Goal: Task Accomplishment & Management: Complete application form

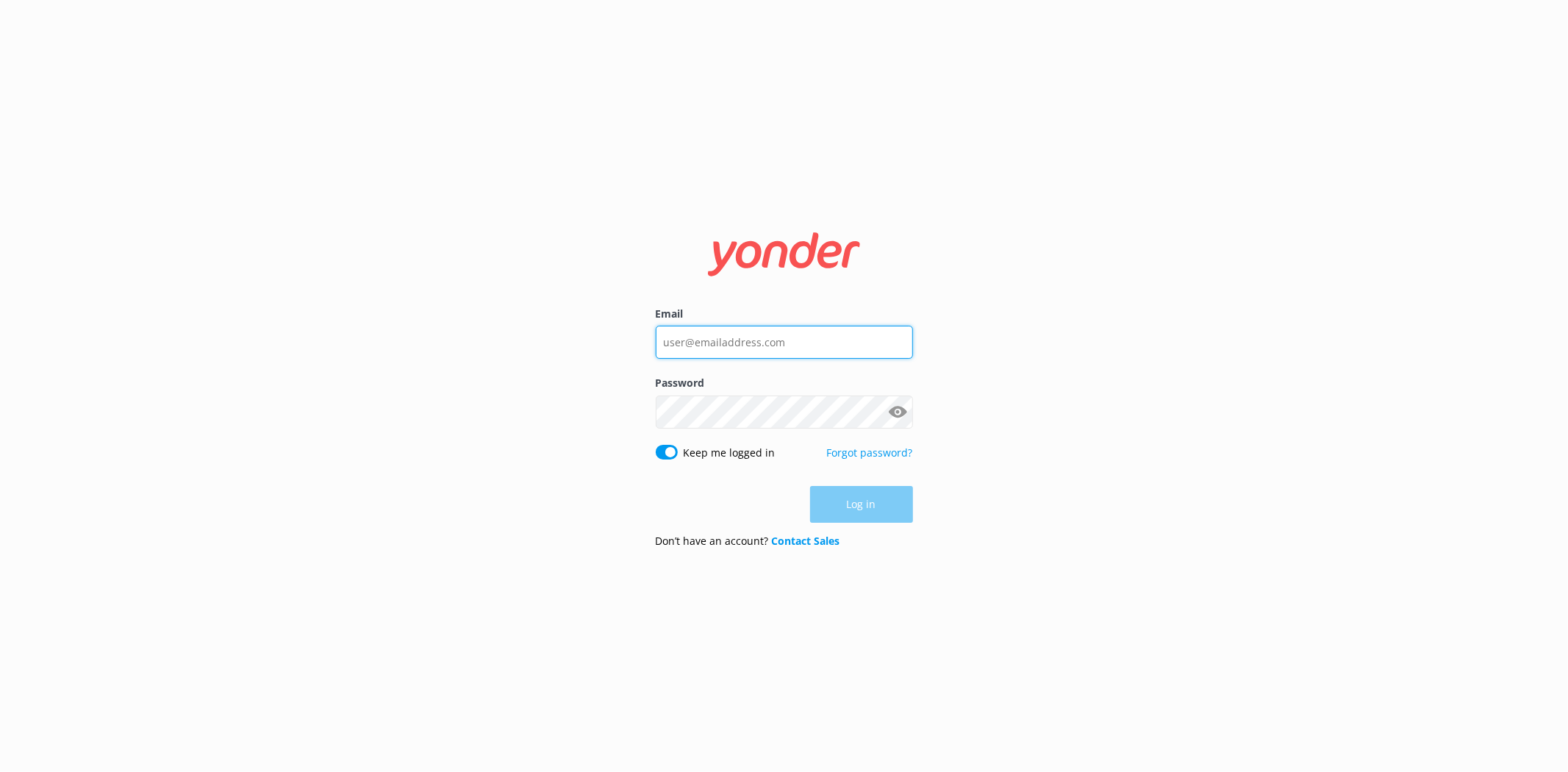
type input "[PERSON_NAME][EMAIL_ADDRESS][DOMAIN_NAME]"
click at [841, 518] on div "Log in" at bounding box center [784, 505] width 257 height 37
click at [847, 497] on button "Log in" at bounding box center [862, 505] width 103 height 37
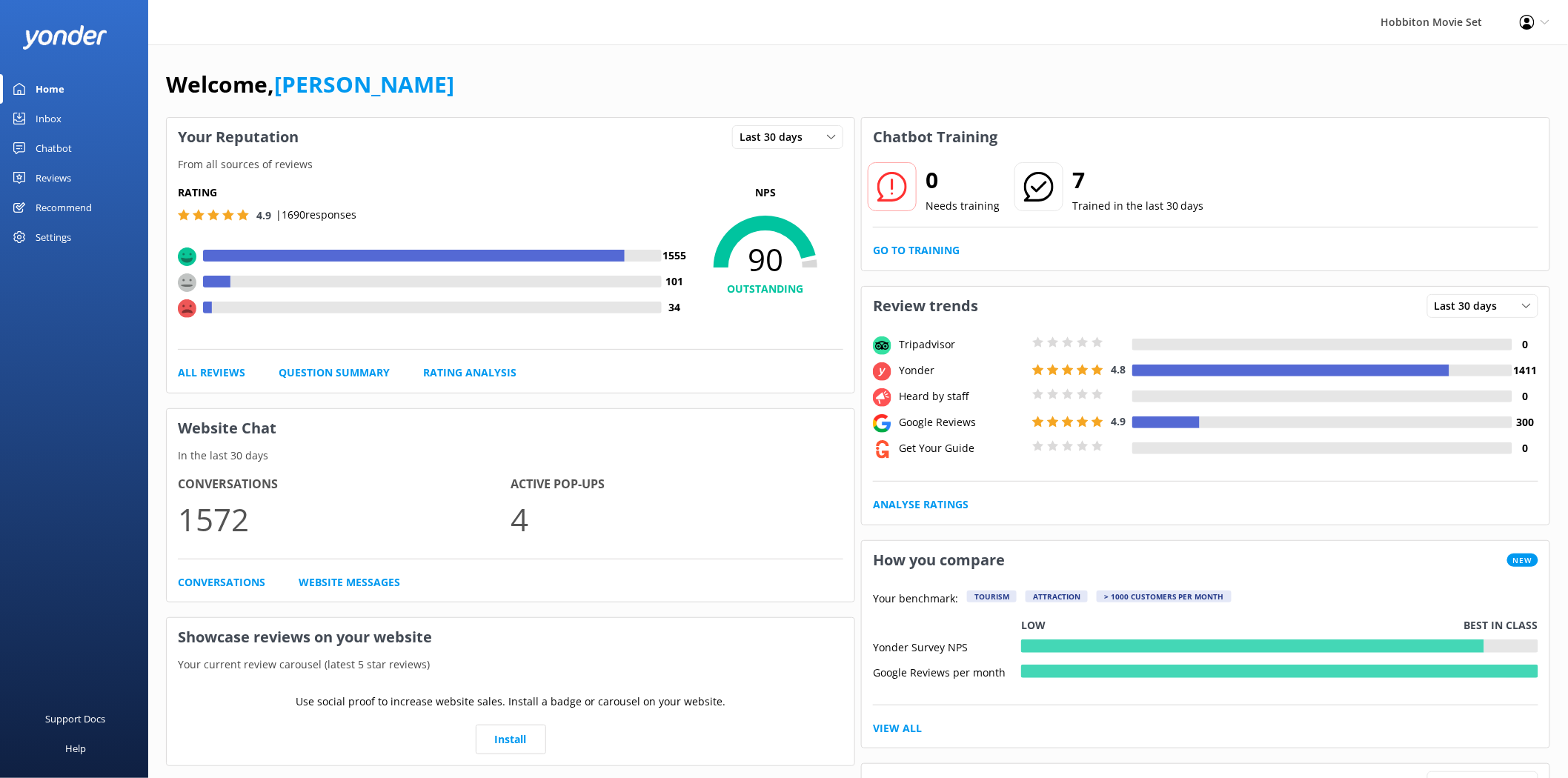
click at [54, 239] on div "Settings" at bounding box center [53, 237] width 35 height 30
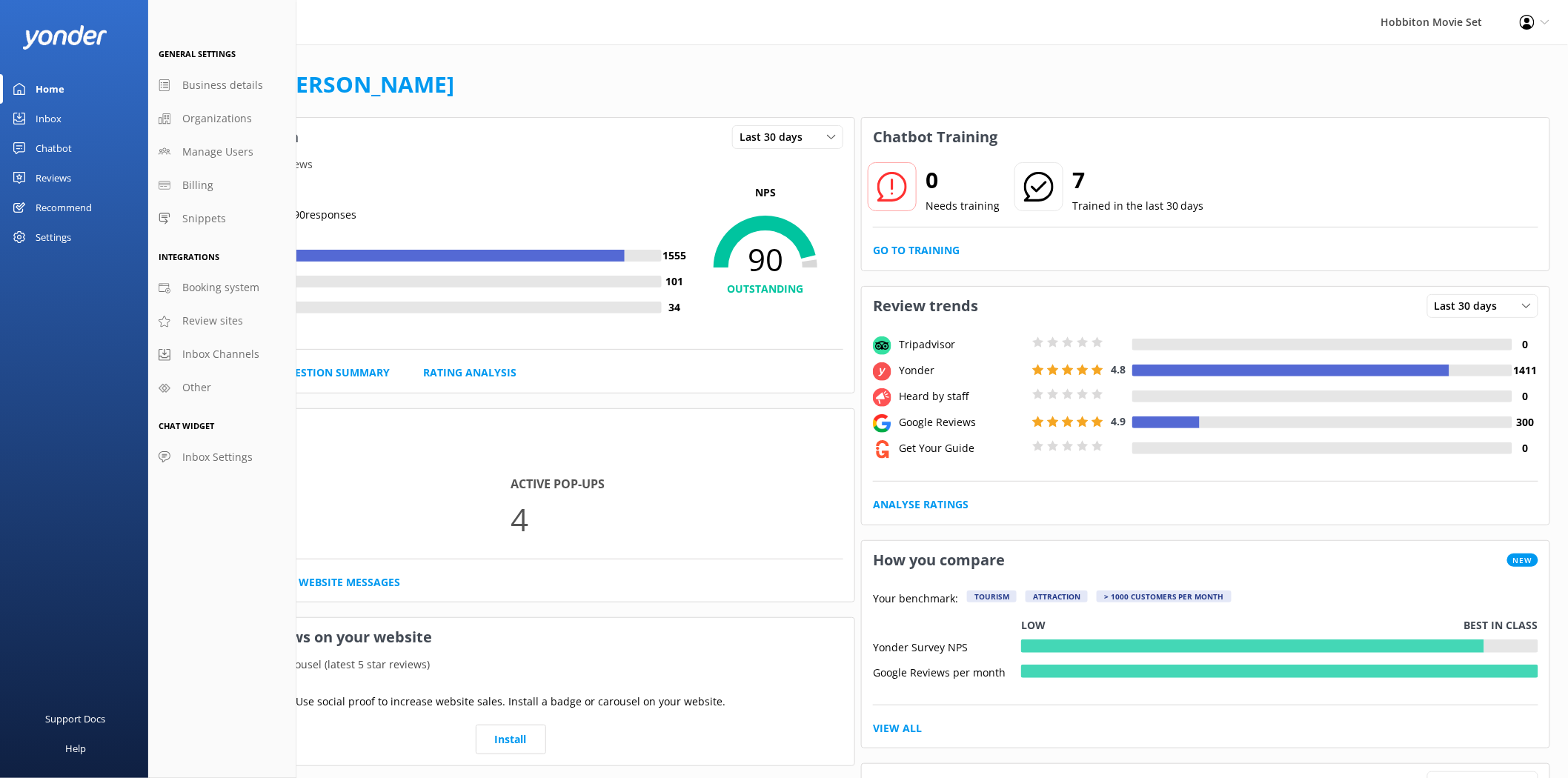
click at [48, 180] on div "Reviews" at bounding box center [53, 178] width 35 height 30
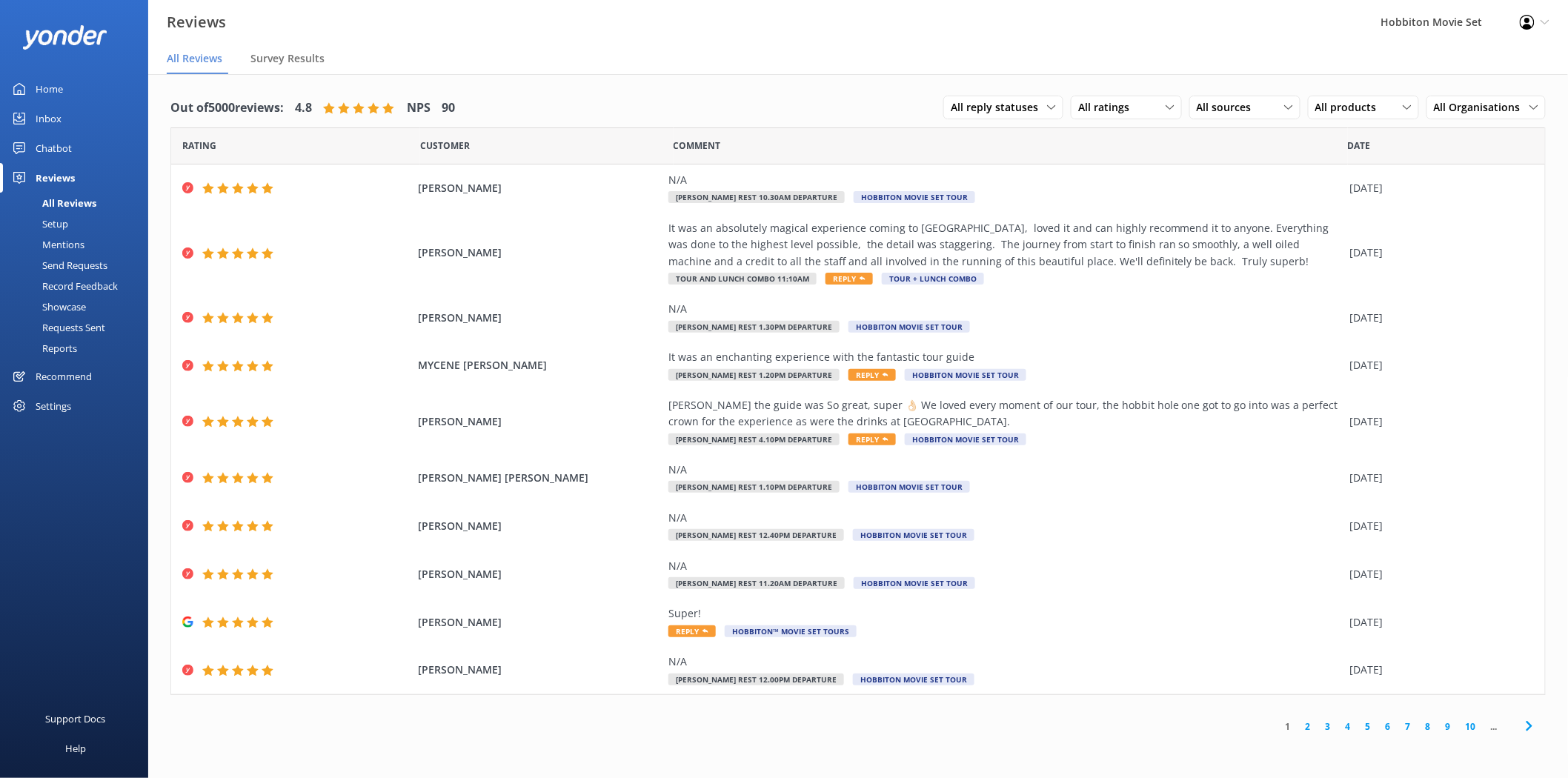
click at [60, 226] on div "Setup" at bounding box center [38, 224] width 59 height 21
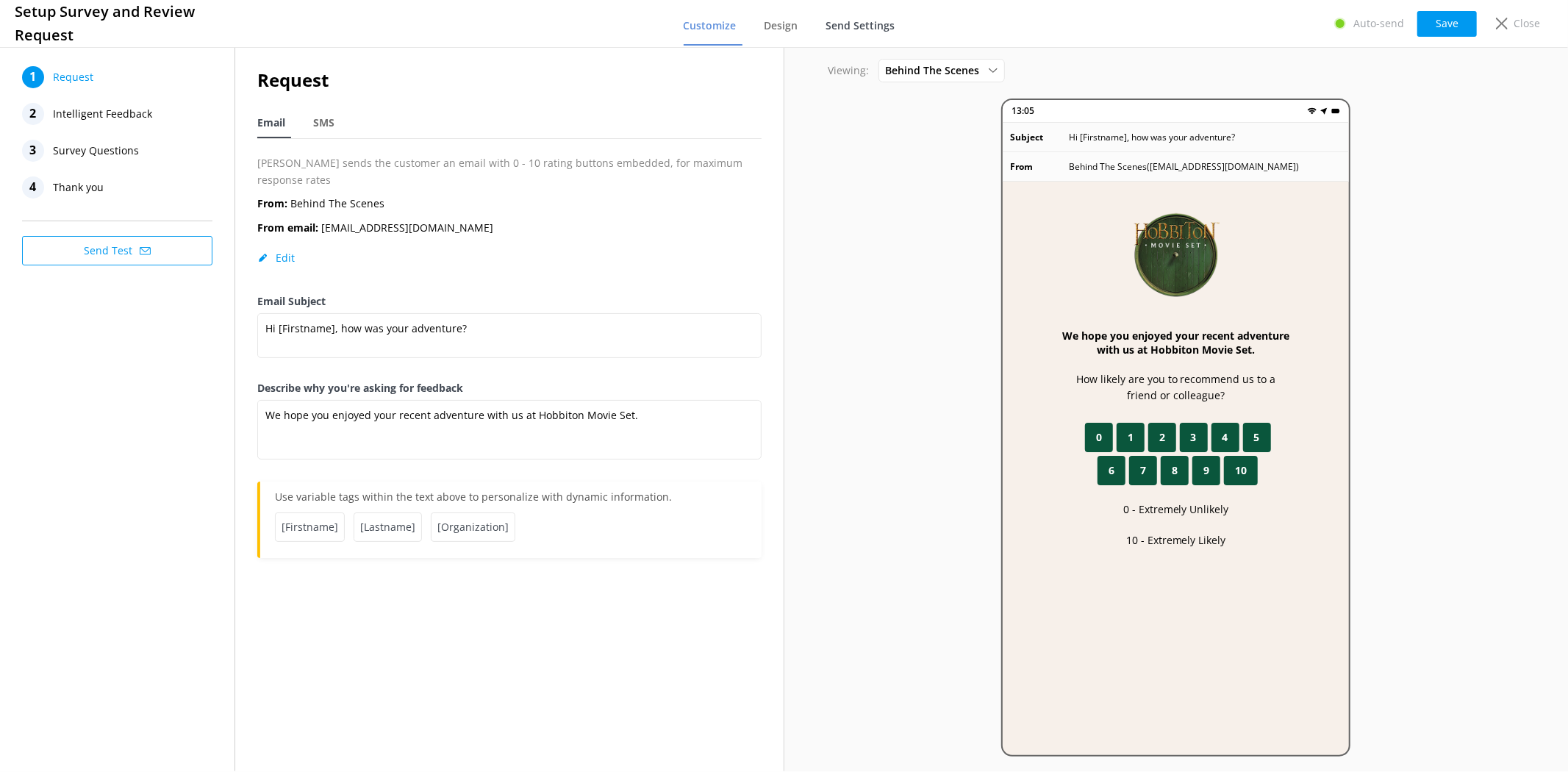
click at [853, 15] on link "Send Settings" at bounding box center [864, 27] width 75 height 38
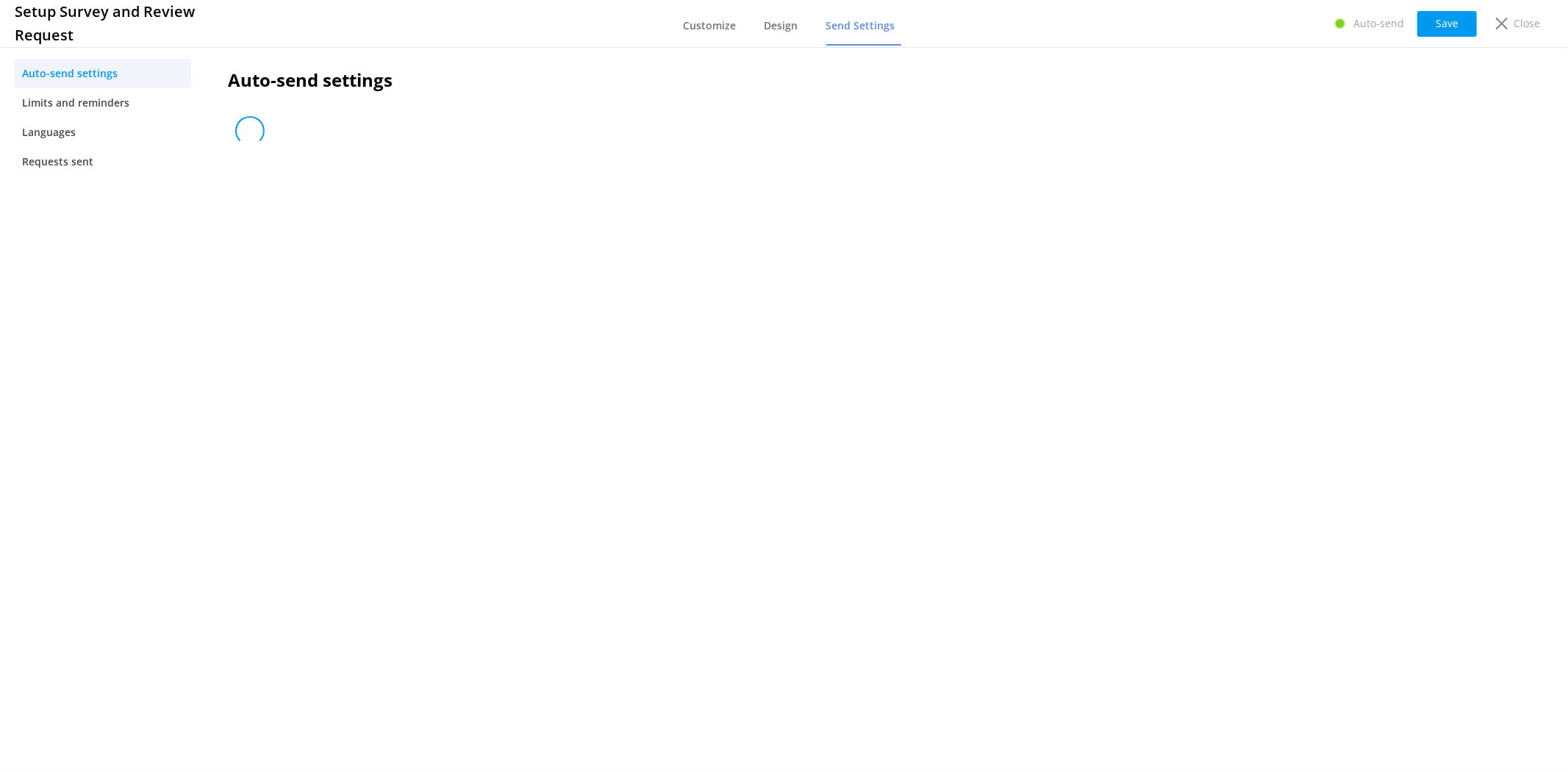
click at [765, 28] on nav "Customize Design Send Settings" at bounding box center [793, 24] width 218 height 45
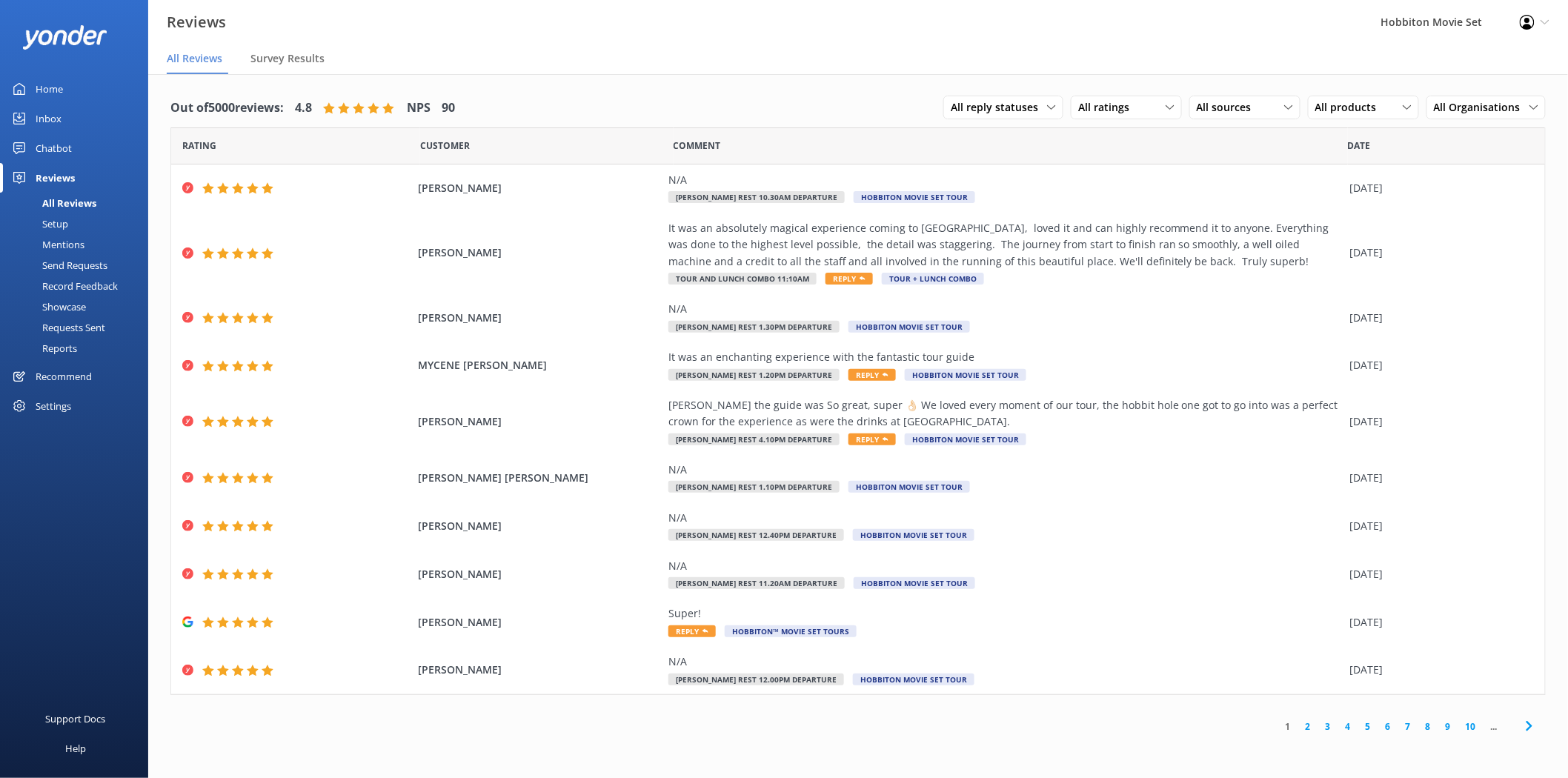
click at [75, 243] on div "Mentions" at bounding box center [46, 245] width 75 height 21
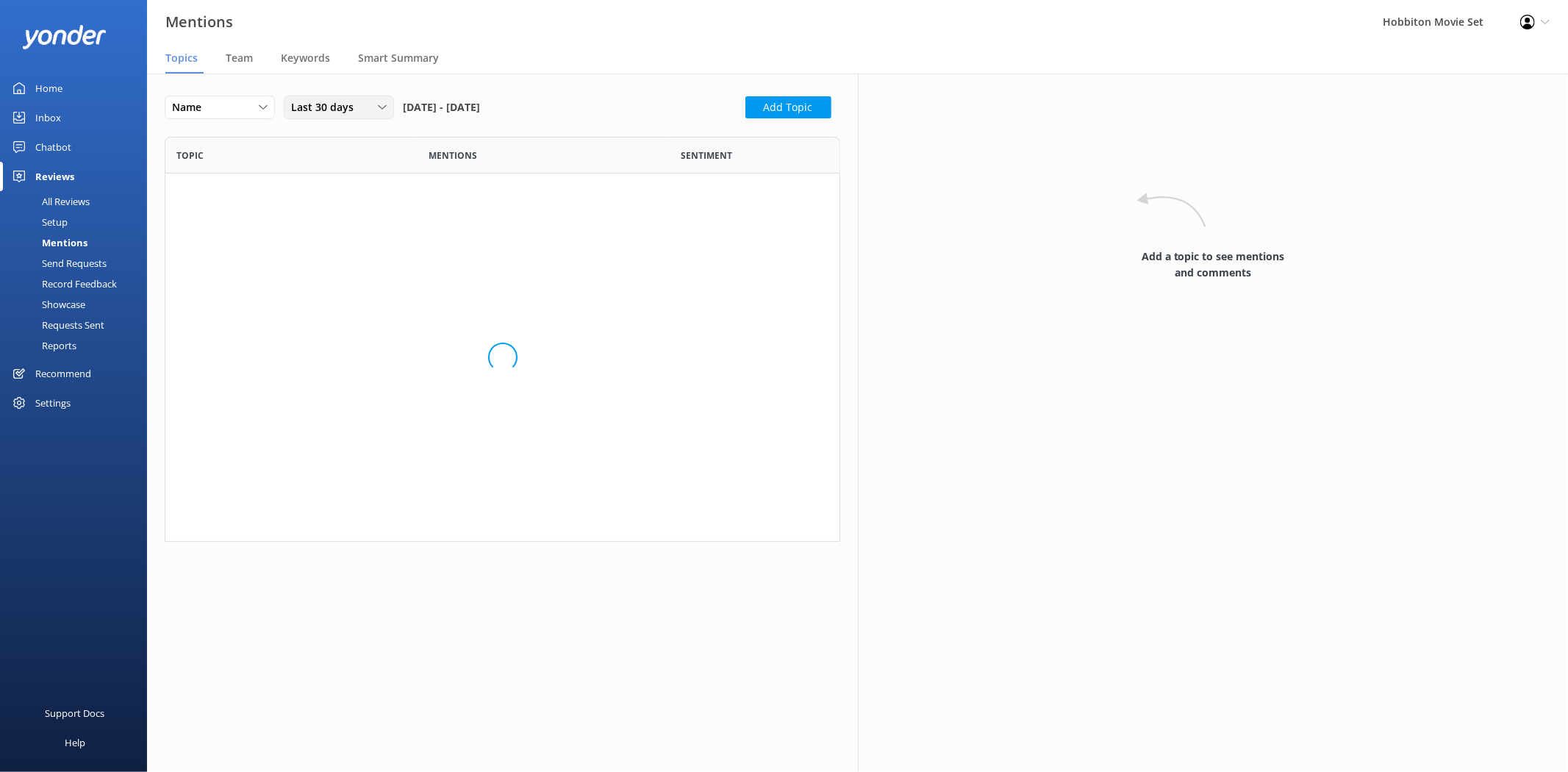
scroll to position [614, 650]
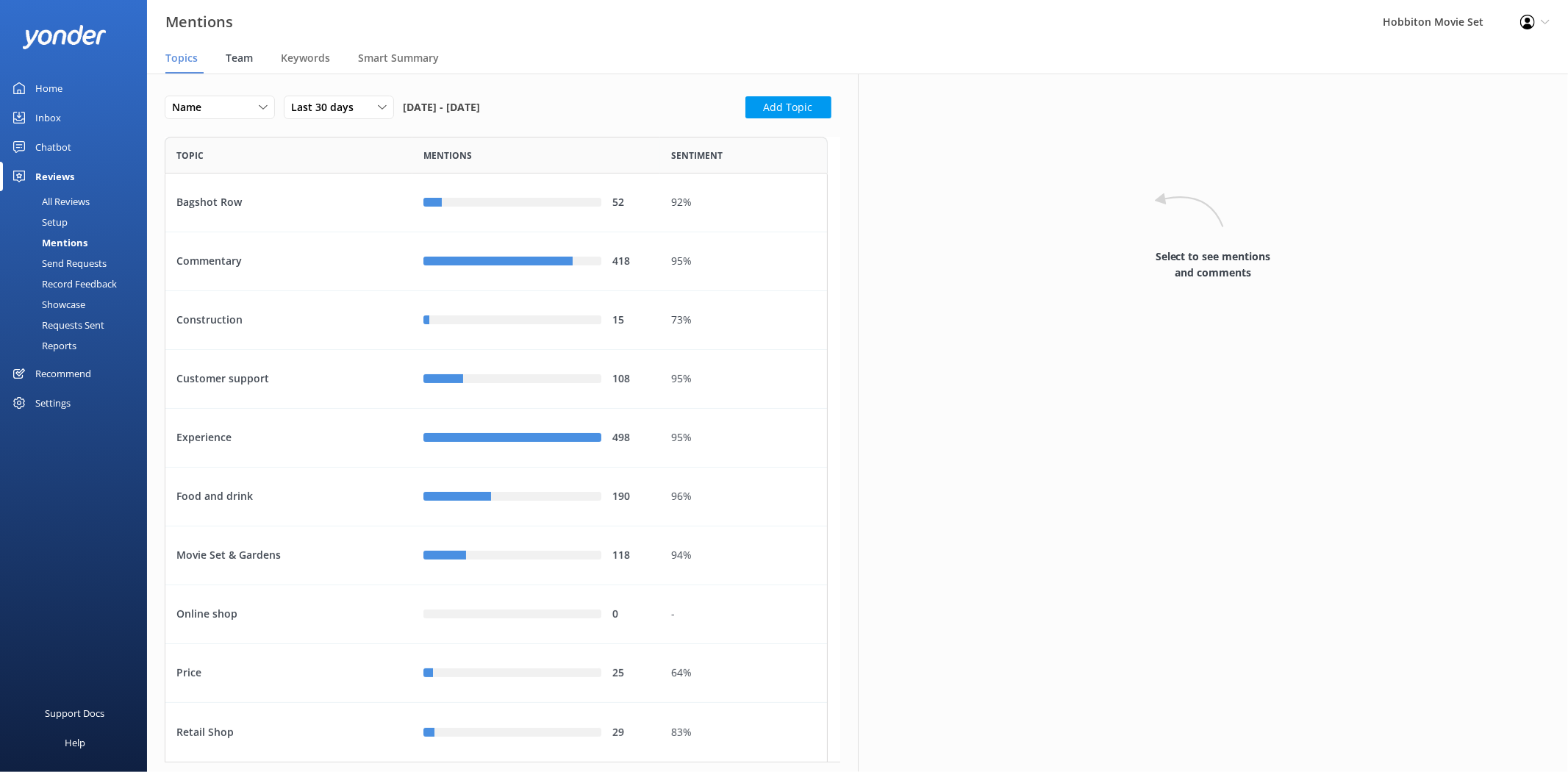
click at [227, 63] on span "Team" at bounding box center [239, 59] width 27 height 15
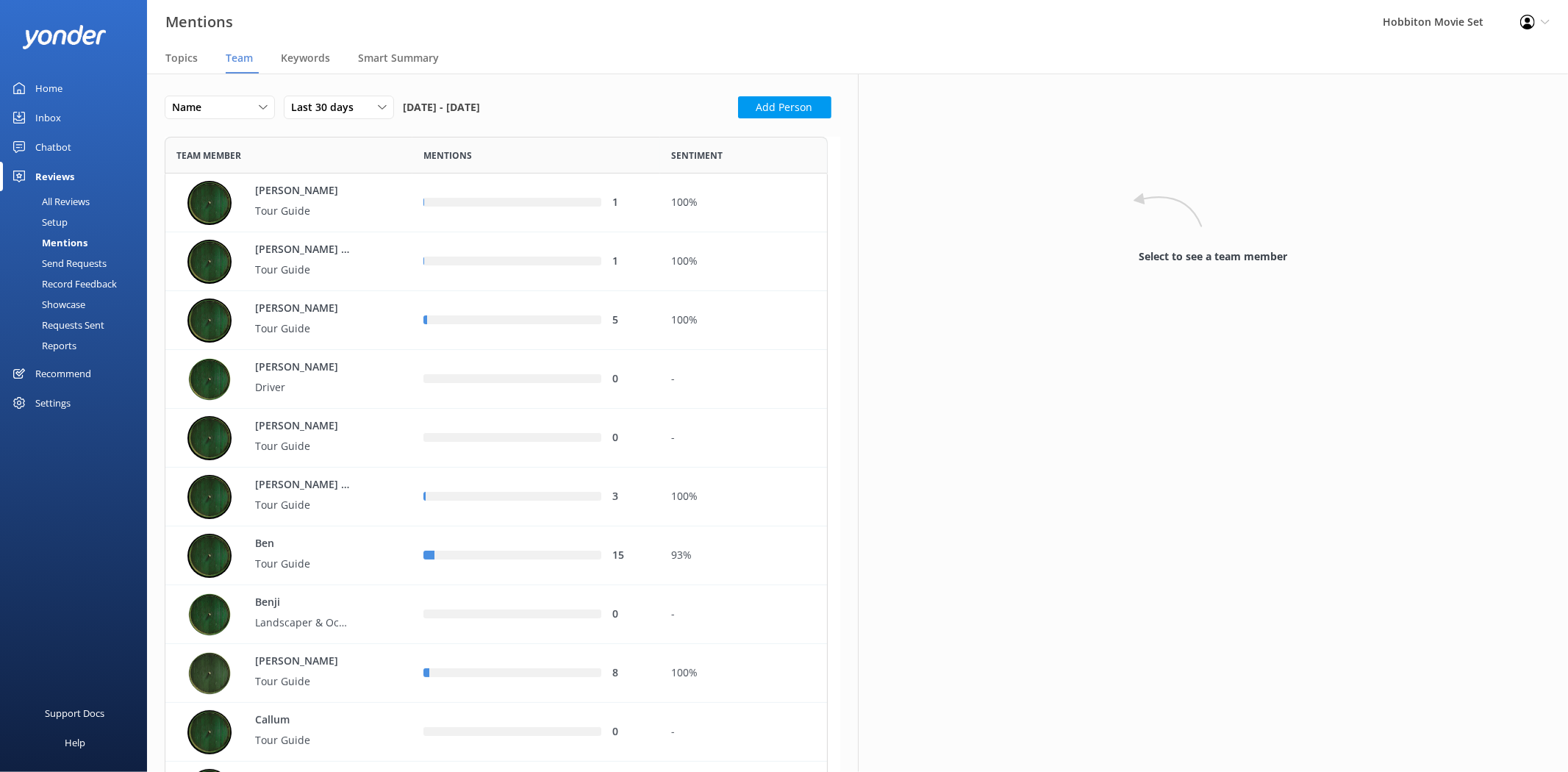
scroll to position [5498, 650]
click at [768, 112] on button "Add Person" at bounding box center [785, 107] width 94 height 22
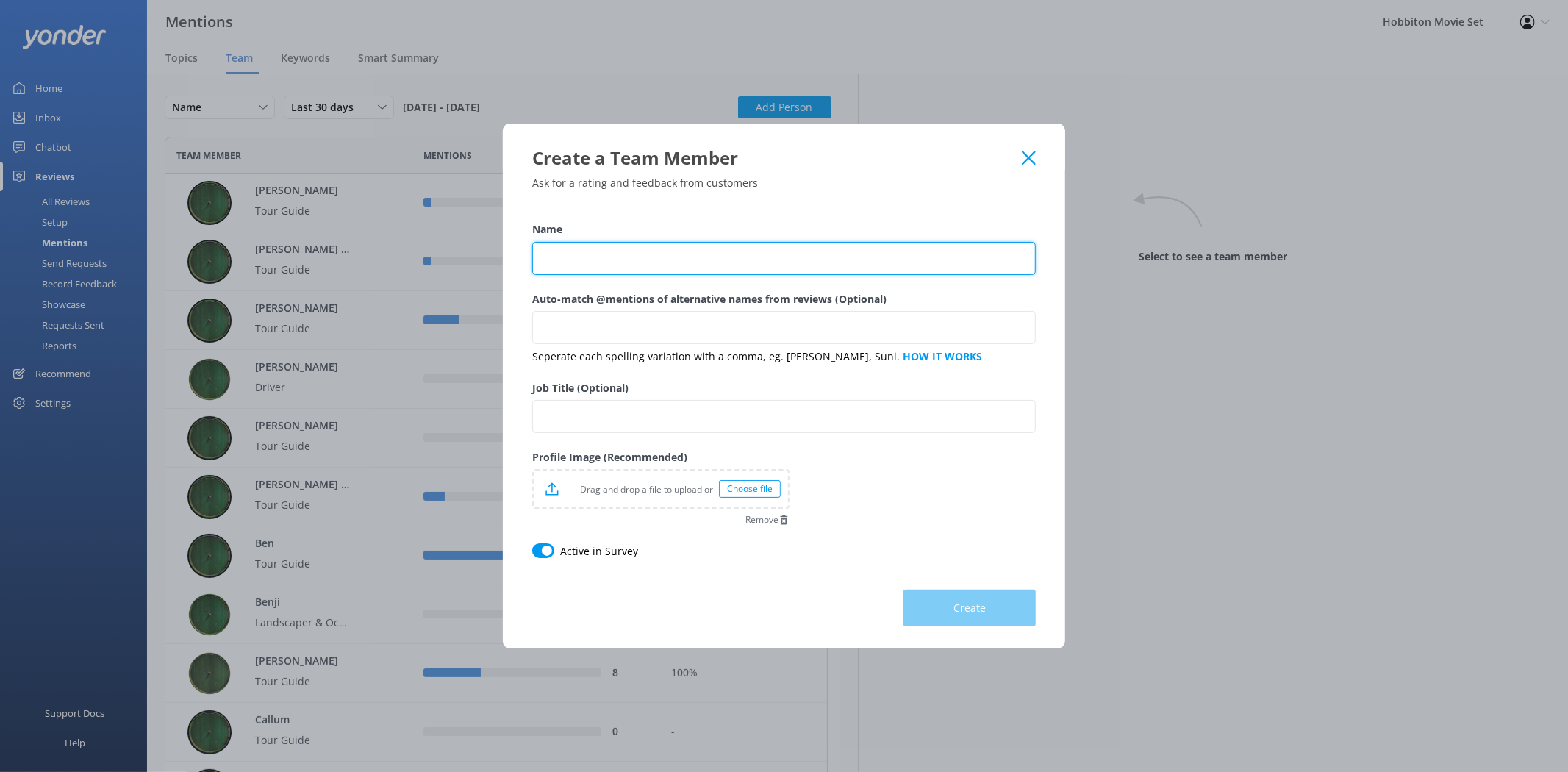
click at [680, 261] on input "Name" at bounding box center [784, 258] width 503 height 33
type input "Flavien"
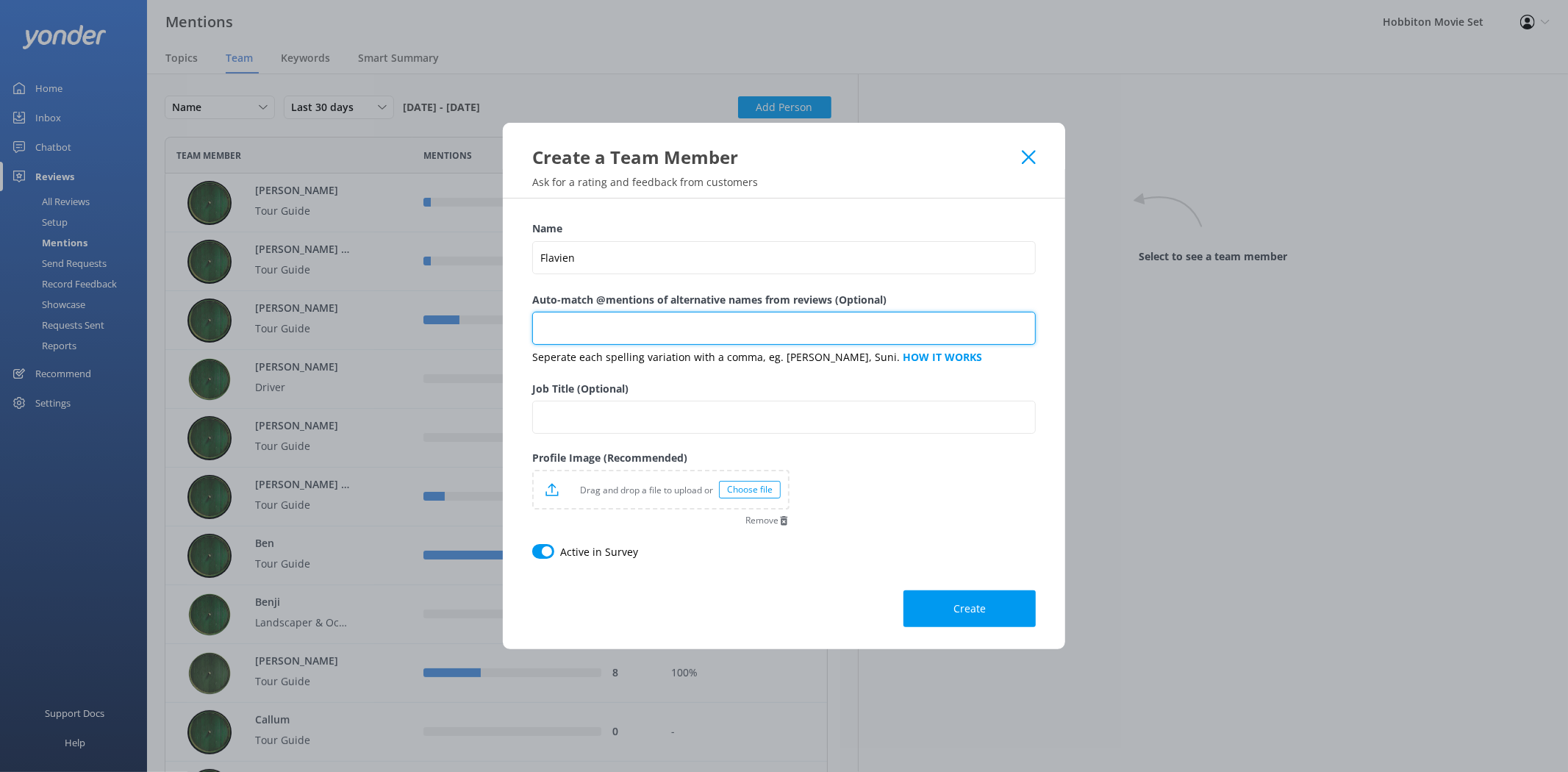
click at [621, 325] on input "Auto-match @mentions of alternative names from reviews (Optional)" at bounding box center [784, 328] width 503 height 33
type input "[PERSON_NAME], Flav"
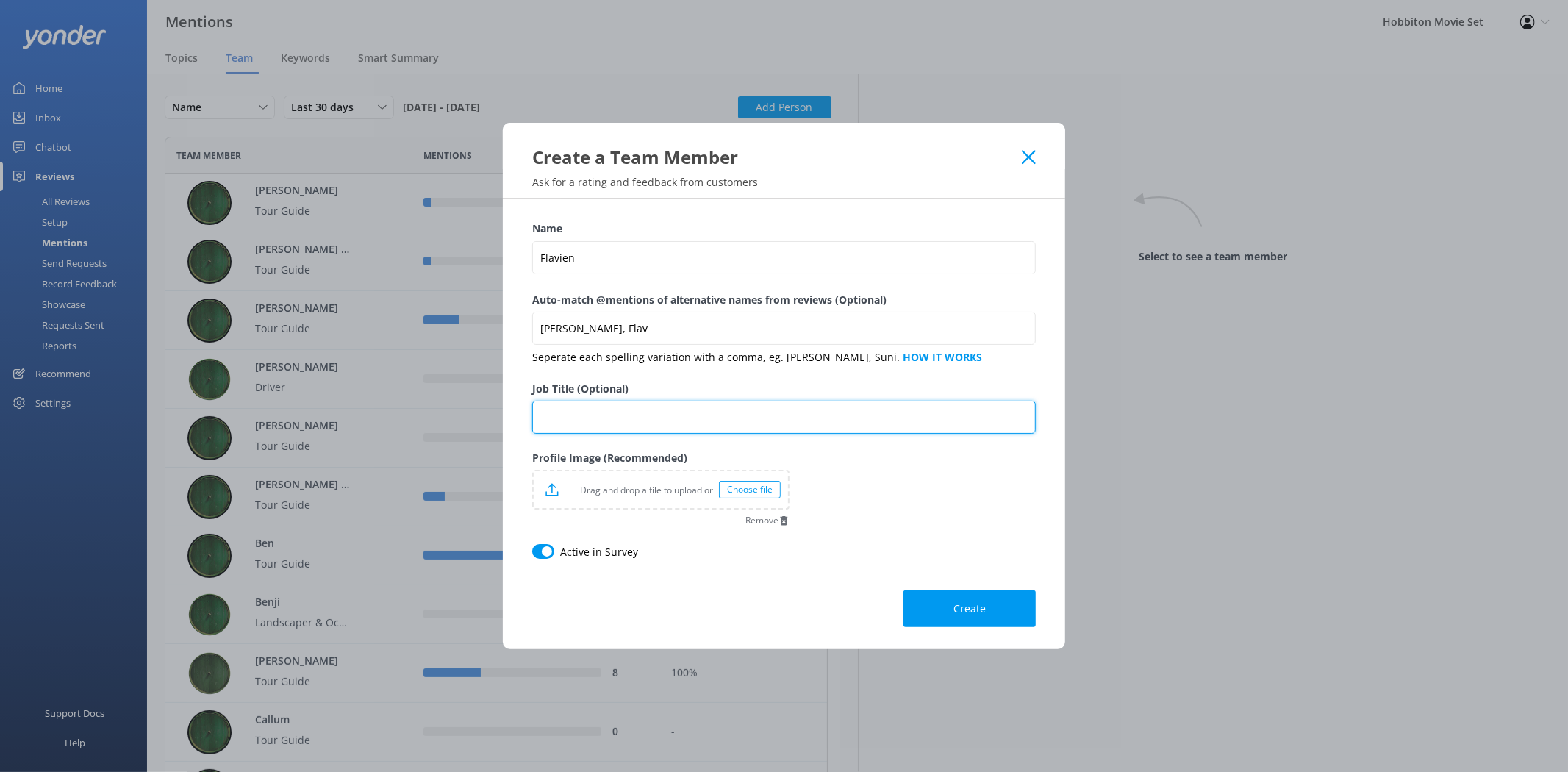
click at [596, 420] on input "Job Title (Optional)" at bounding box center [784, 417] width 503 height 33
type input "Tour Guide"
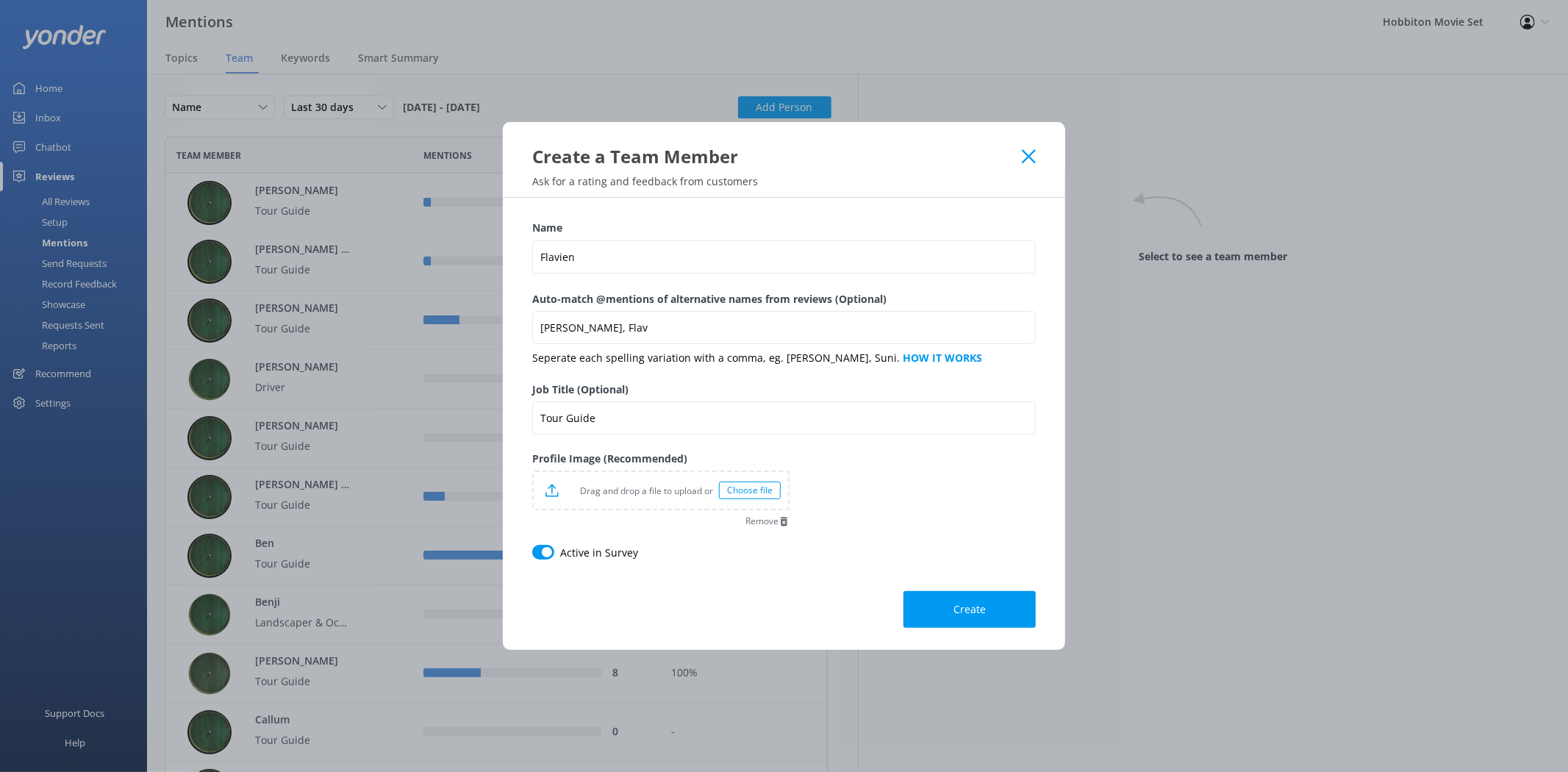
click at [738, 491] on div "Choose file" at bounding box center [750, 490] width 62 height 18
click at [990, 608] on button "Create" at bounding box center [970, 610] width 133 height 37
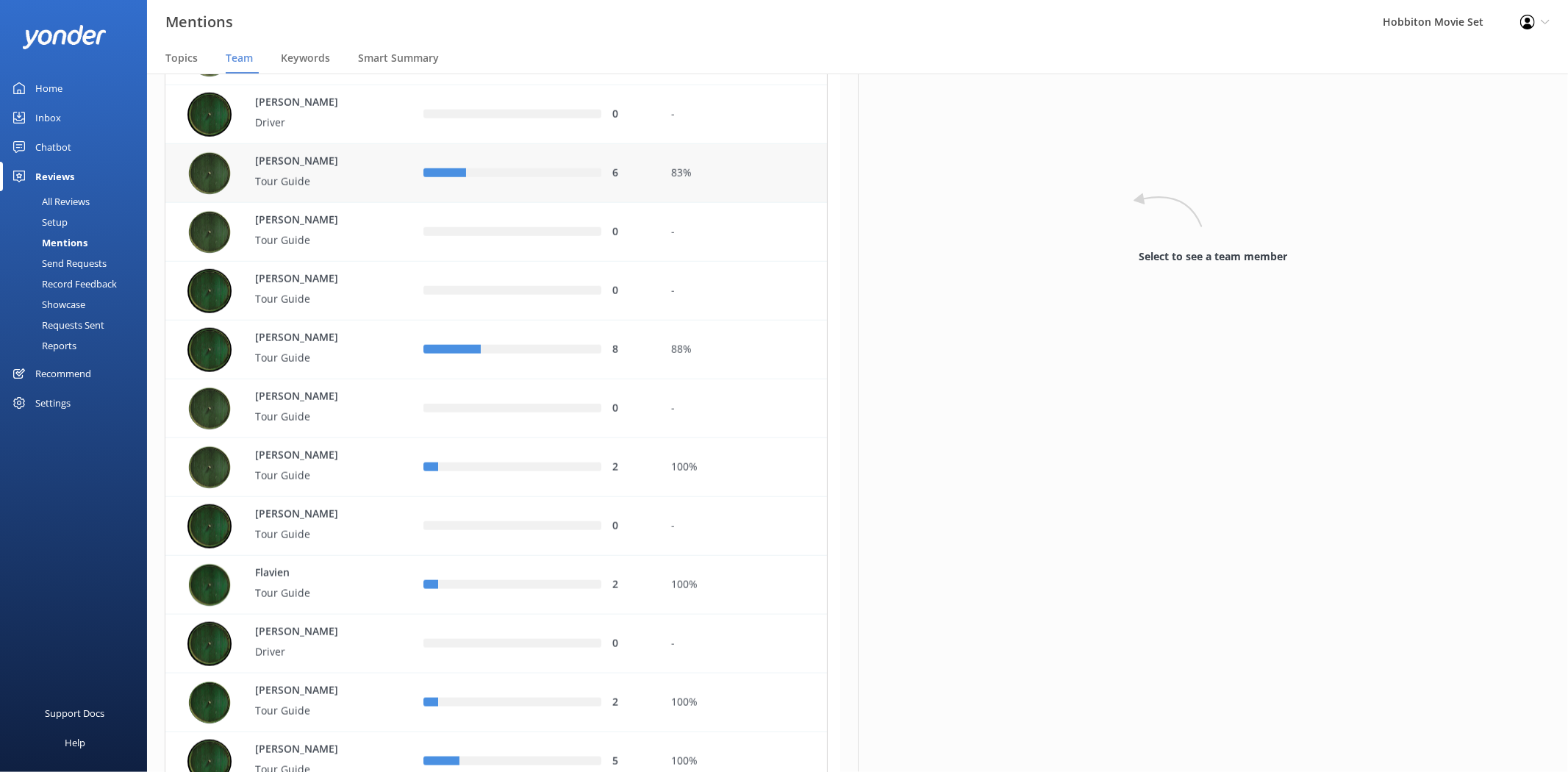
scroll to position [1334, 0]
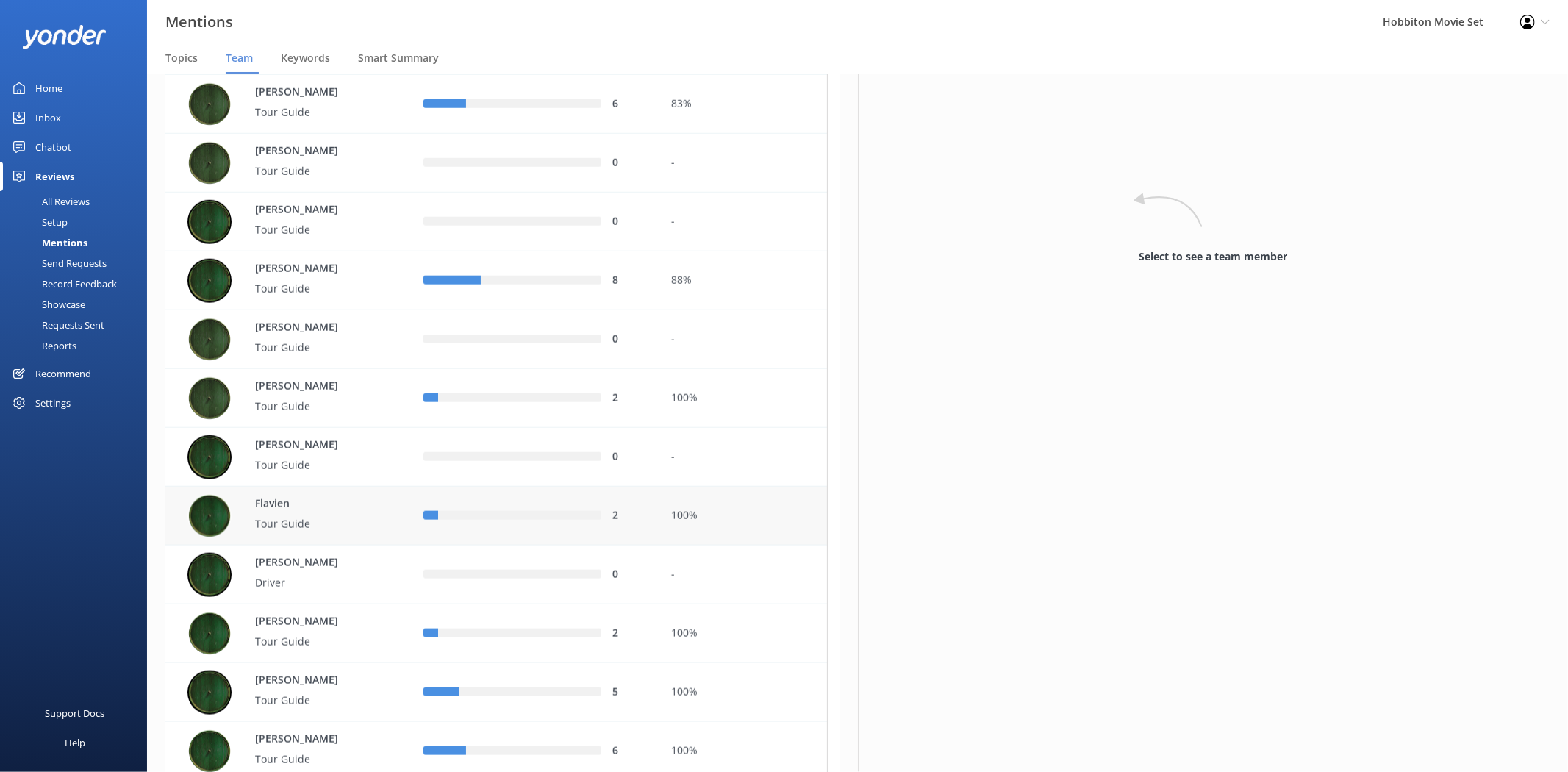
click at [293, 504] on p "Flavien" at bounding box center [302, 505] width 96 height 16
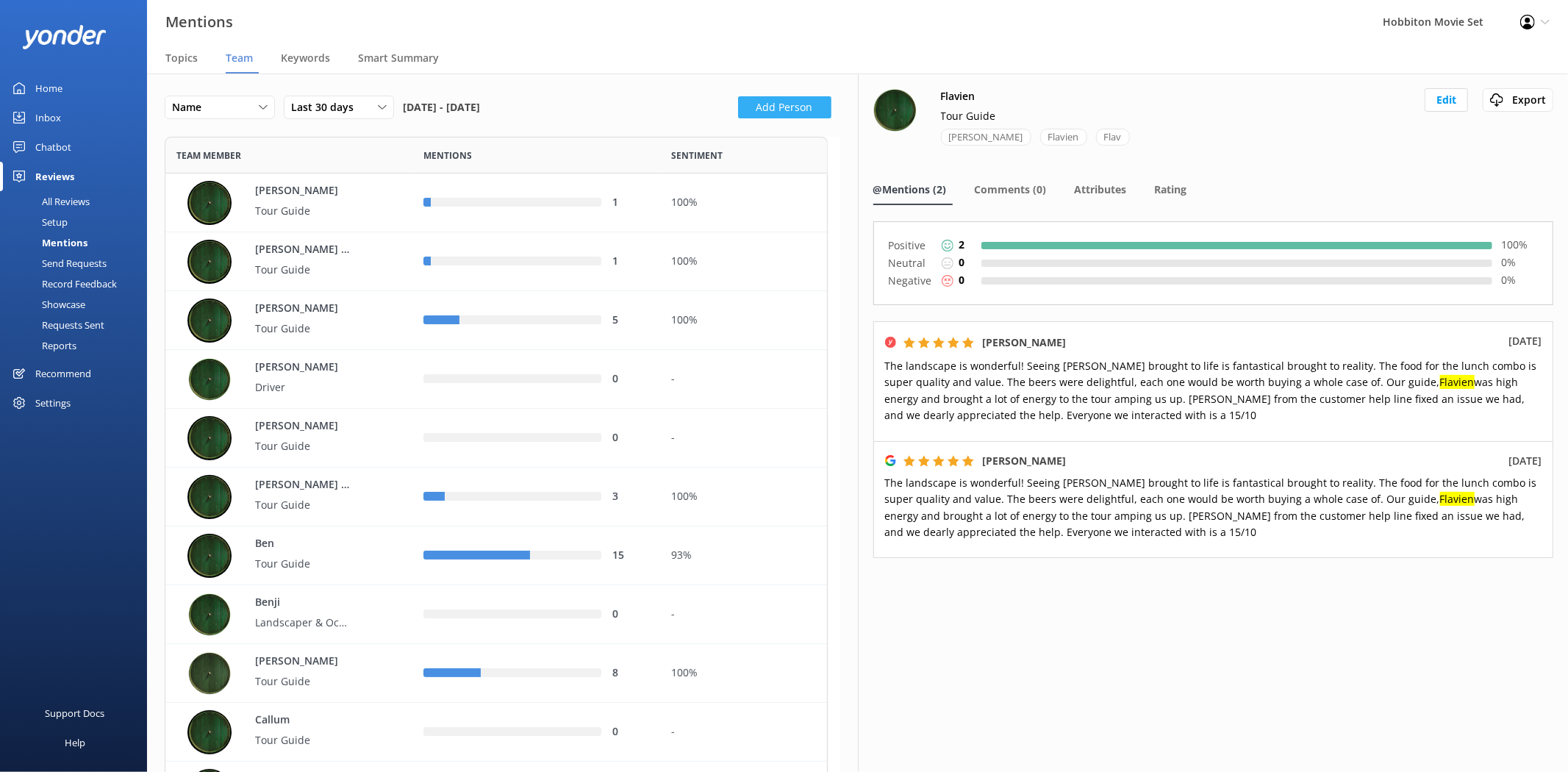
click at [780, 106] on button "Add Person" at bounding box center [785, 107] width 94 height 22
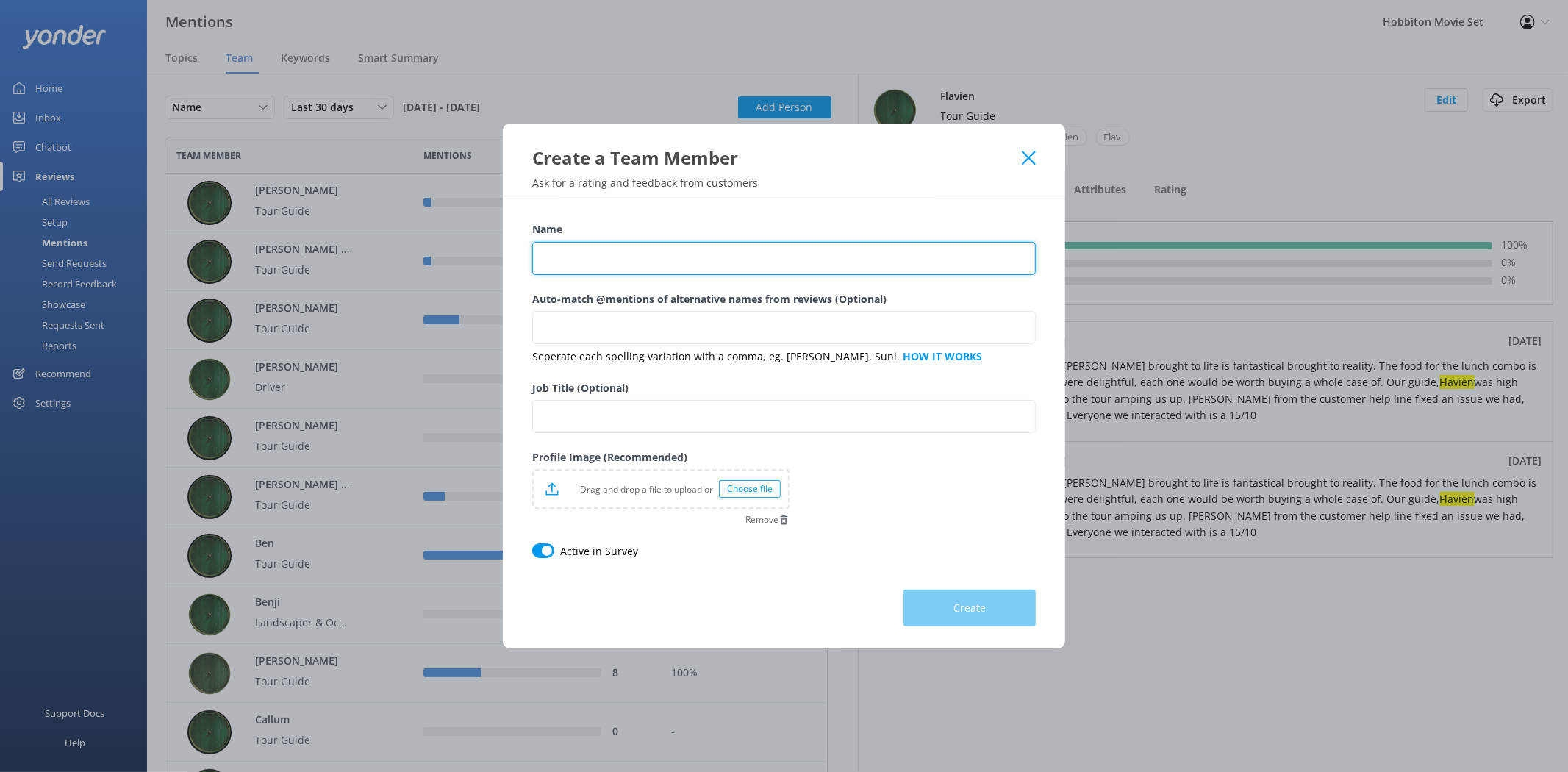
click at [733, 270] on input "Name" at bounding box center [784, 258] width 503 height 33
type input "[PERSON_NAME]"
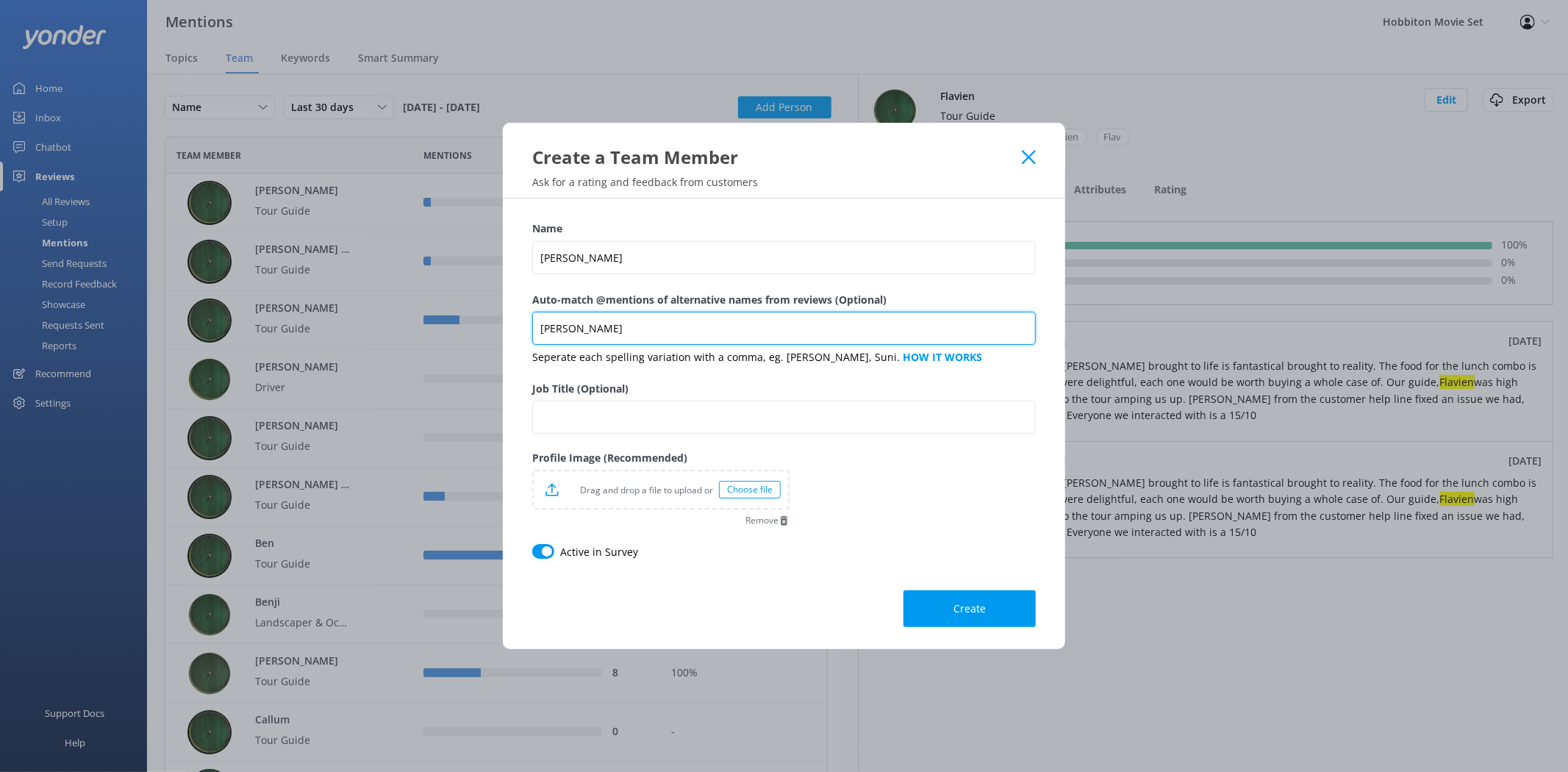
type input "[PERSON_NAME]"
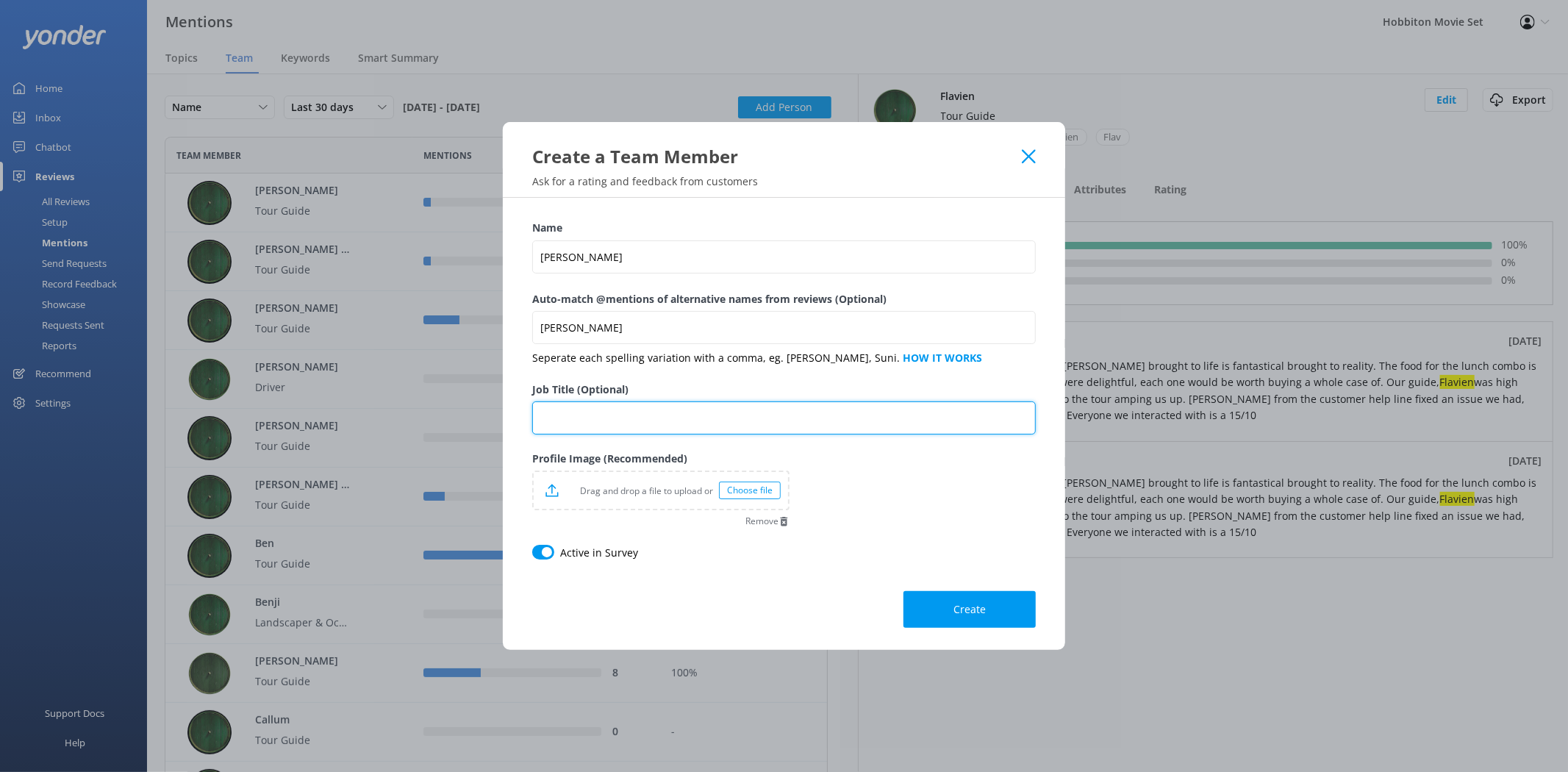
click at [673, 412] on input "Job Title (Optional)" at bounding box center [784, 417] width 503 height 33
type input "Tour Guide"
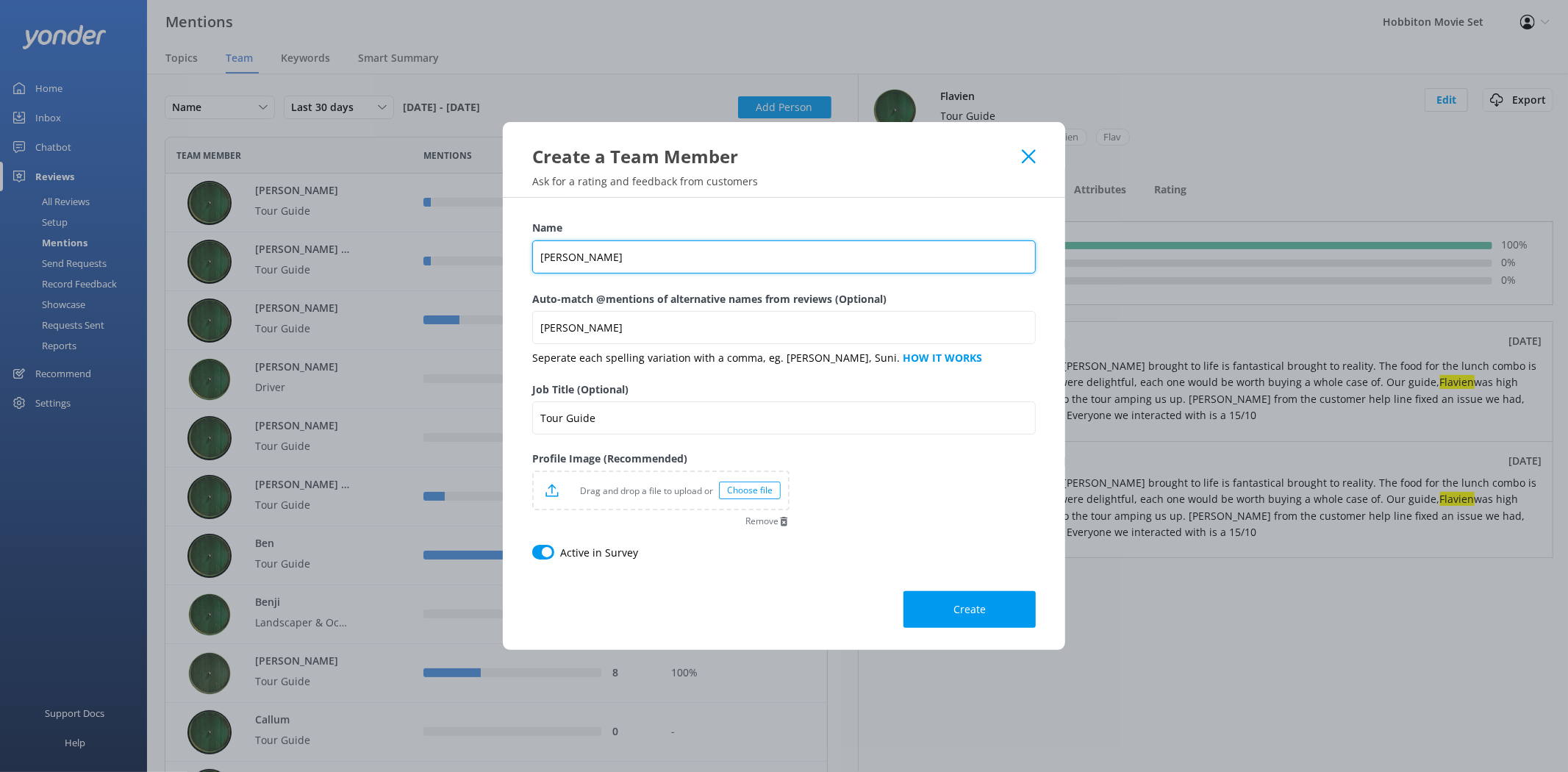
click at [667, 259] on input "[PERSON_NAME]" at bounding box center [784, 257] width 503 height 33
type input "[PERSON_NAME] ([GEOGRAPHIC_DATA])"
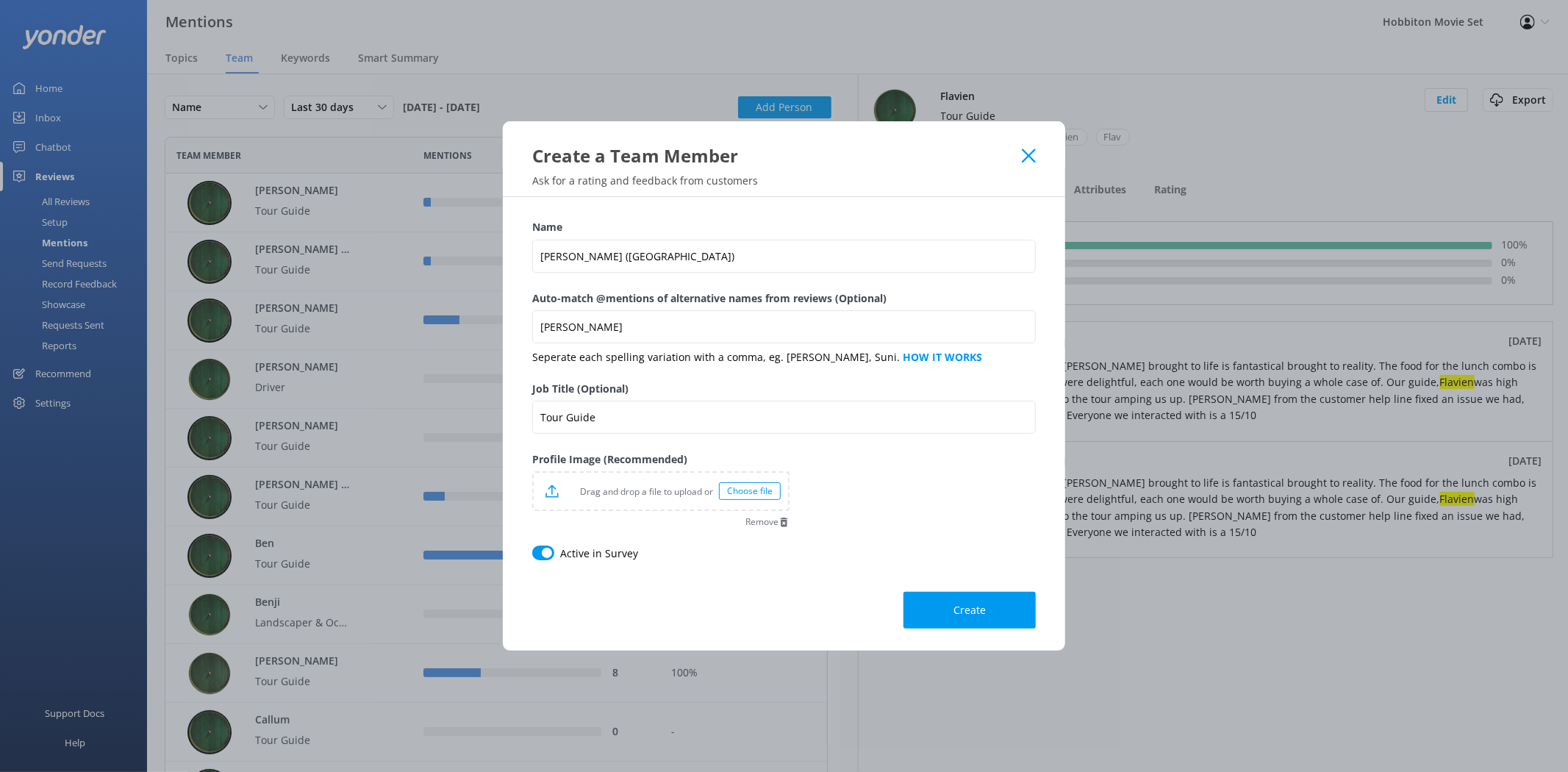
click at [753, 488] on div "Choose file" at bounding box center [750, 491] width 62 height 18
click at [967, 616] on span "Create" at bounding box center [970, 611] width 32 height 15
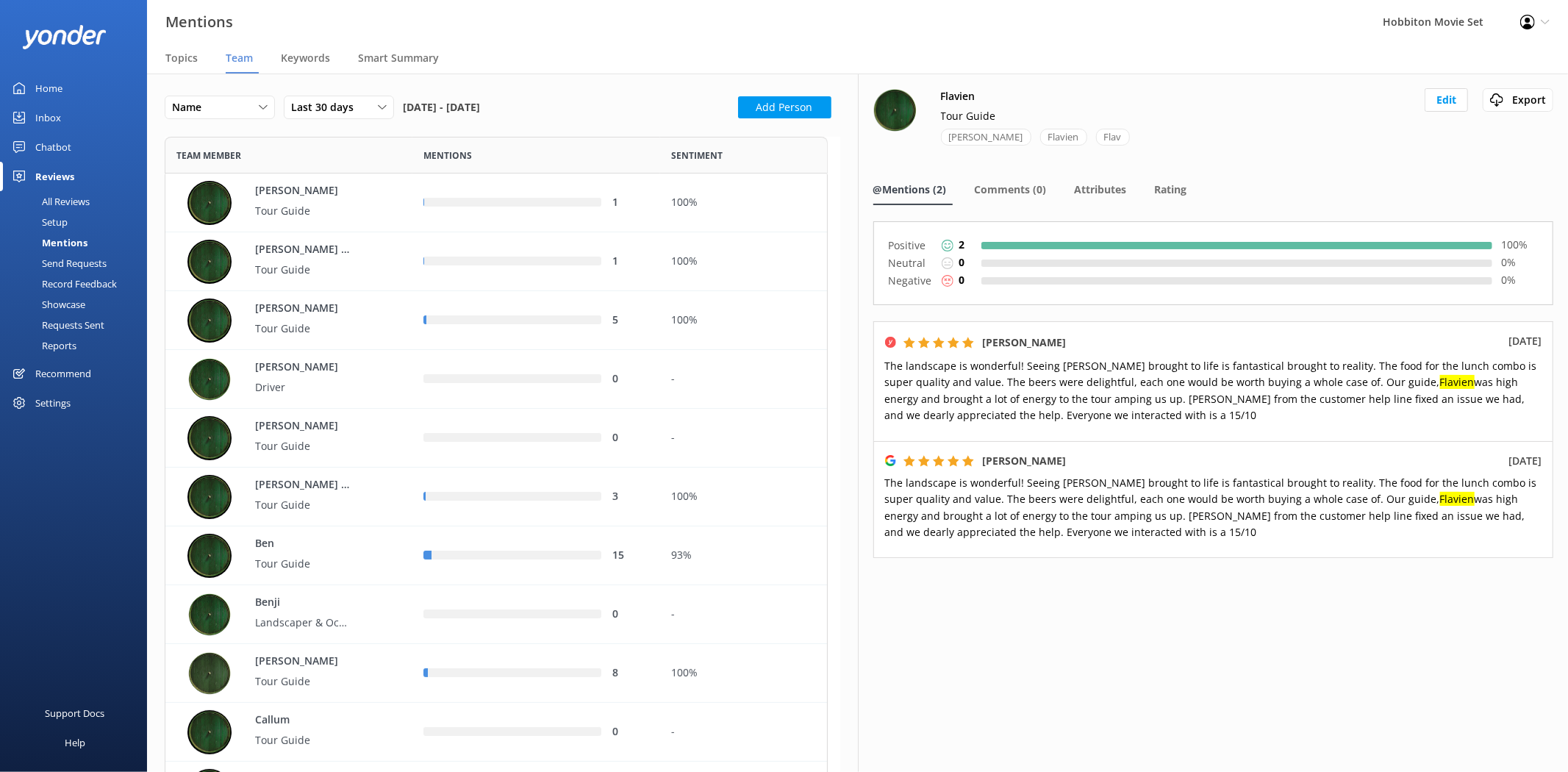
scroll to position [5615, 650]
click at [784, 106] on button "Add Person" at bounding box center [785, 107] width 94 height 22
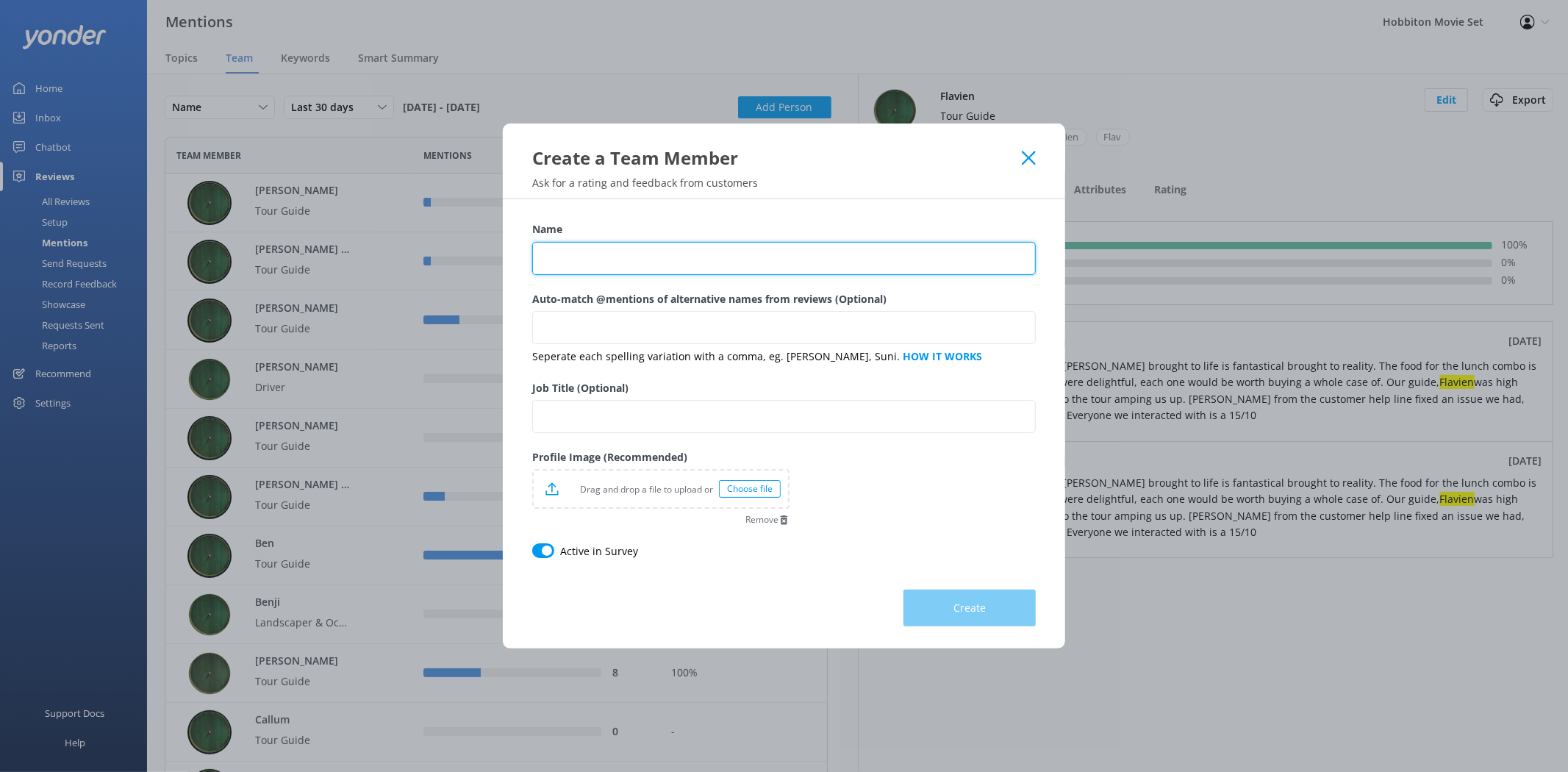
click at [648, 248] on input "Name" at bounding box center [784, 258] width 503 height 33
type input "[PERSON_NAME]"
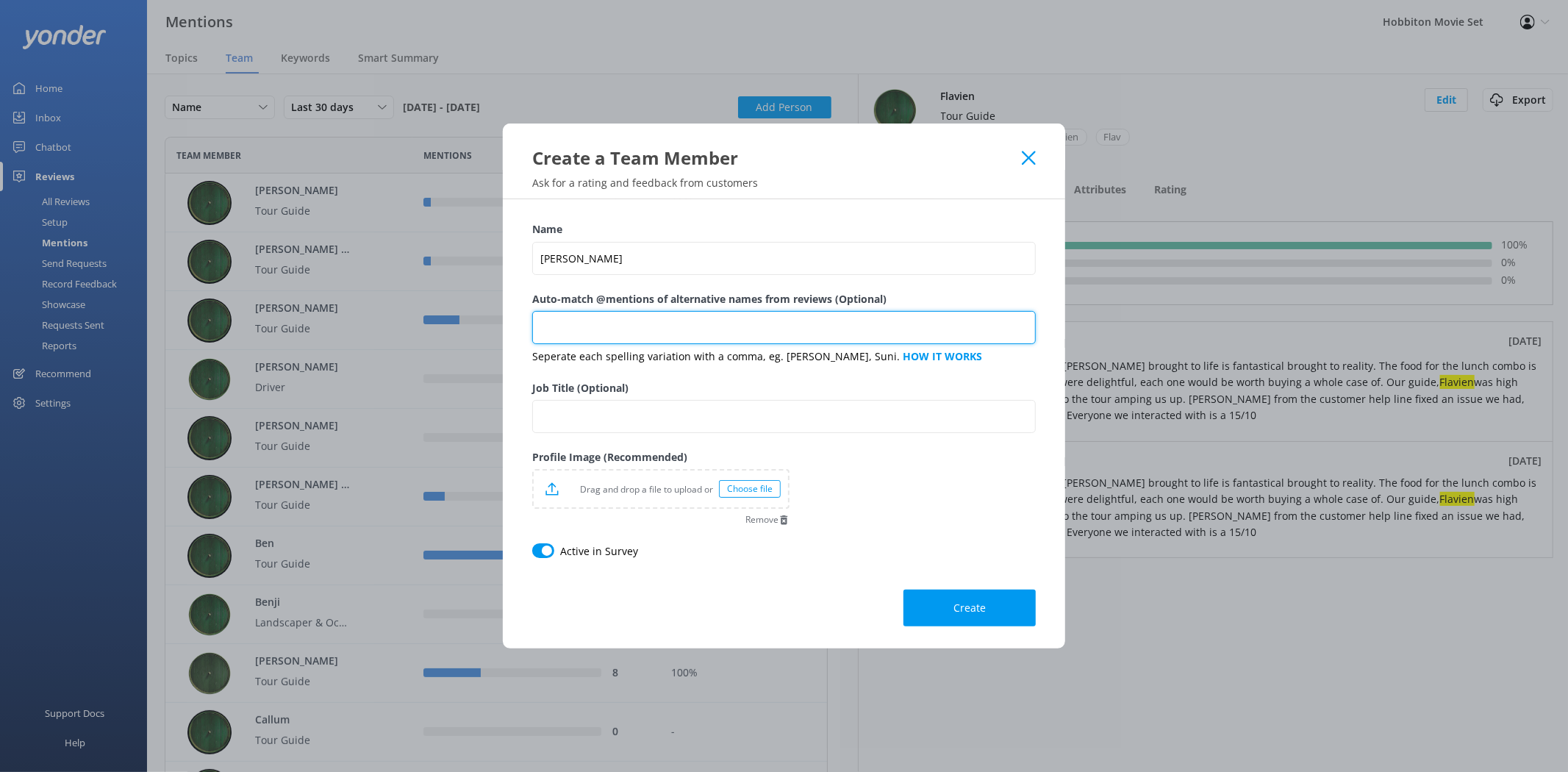
click at [643, 327] on input "Auto-match @mentions of alternative names from reviews (Optional)" at bounding box center [784, 327] width 503 height 33
type input "[PERSON_NAME]"
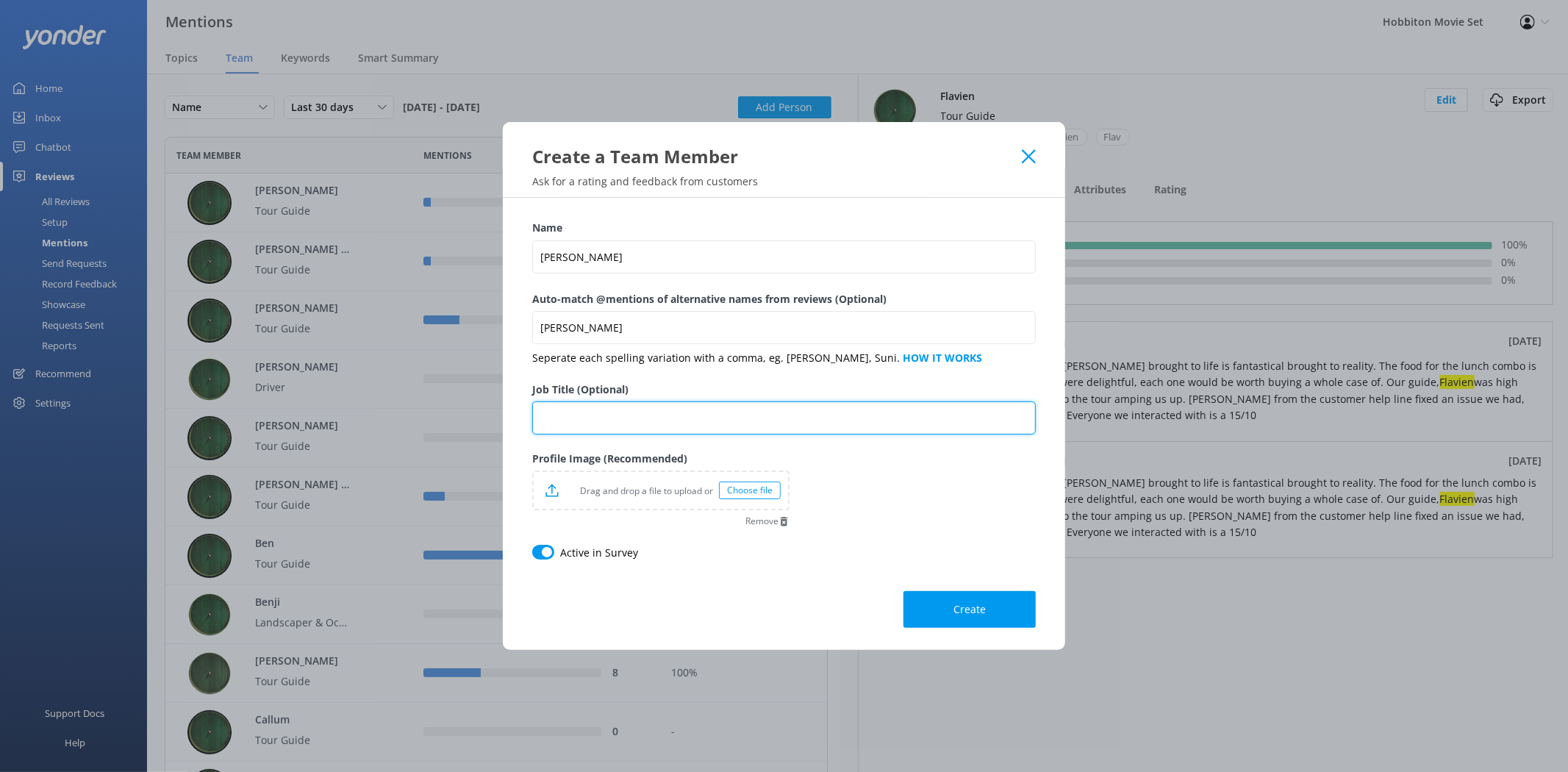
click at [621, 410] on input "Job Title (Optional)" at bounding box center [784, 417] width 503 height 33
type input "Tour Guide"
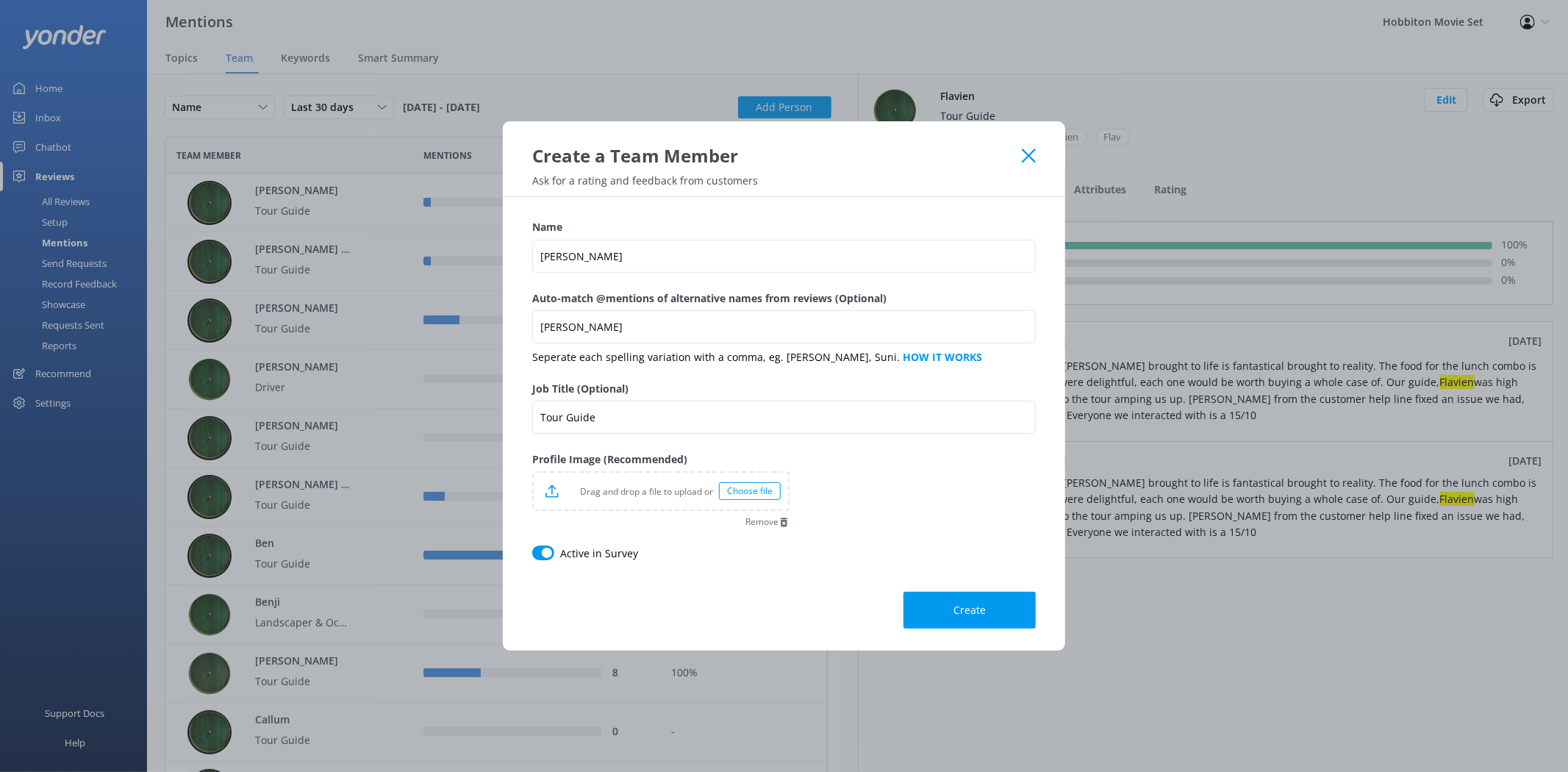
click at [736, 487] on div "Choose file" at bounding box center [750, 491] width 62 height 18
click at [952, 608] on button "Create" at bounding box center [970, 610] width 133 height 37
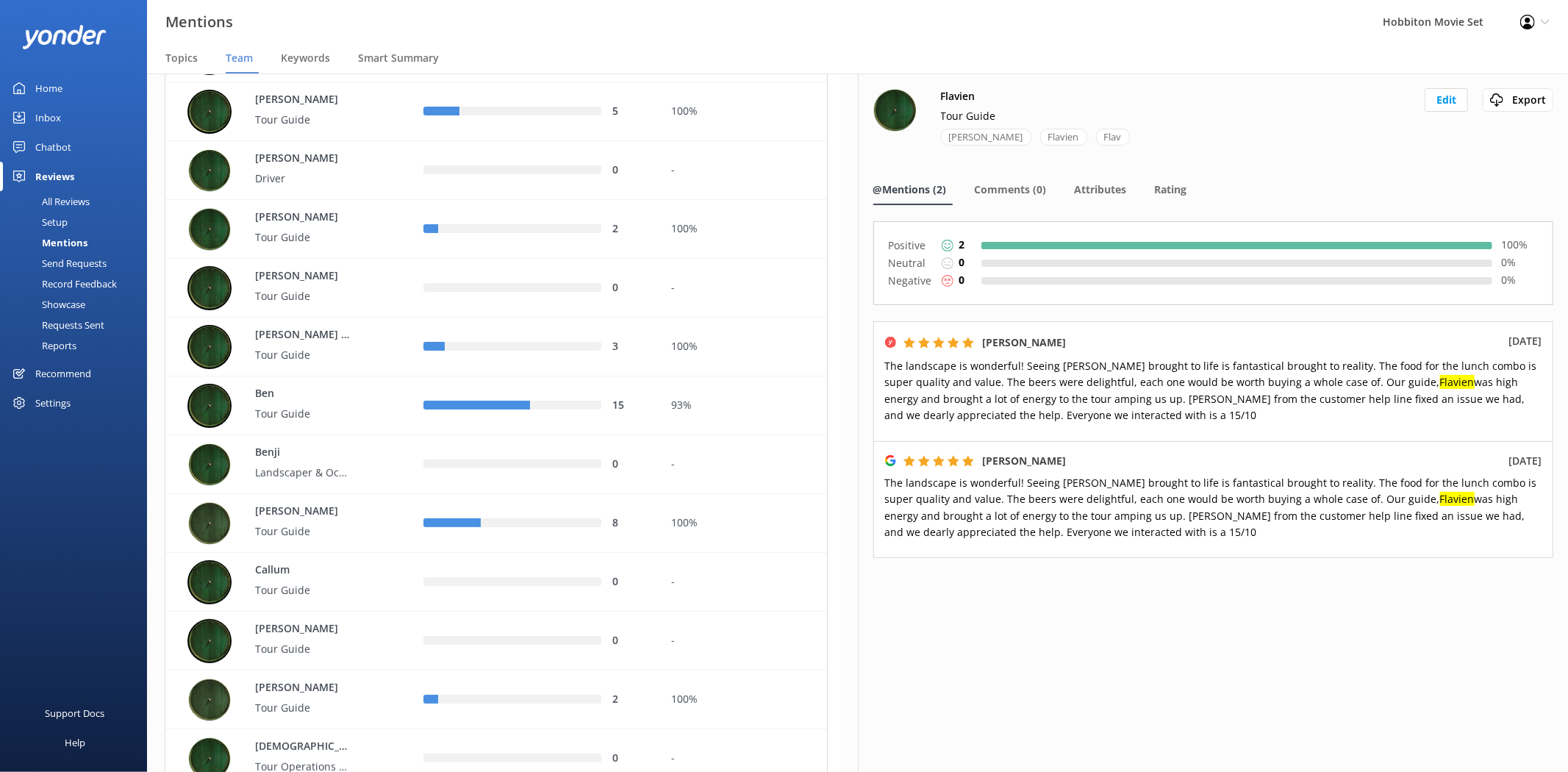
scroll to position [0, 0]
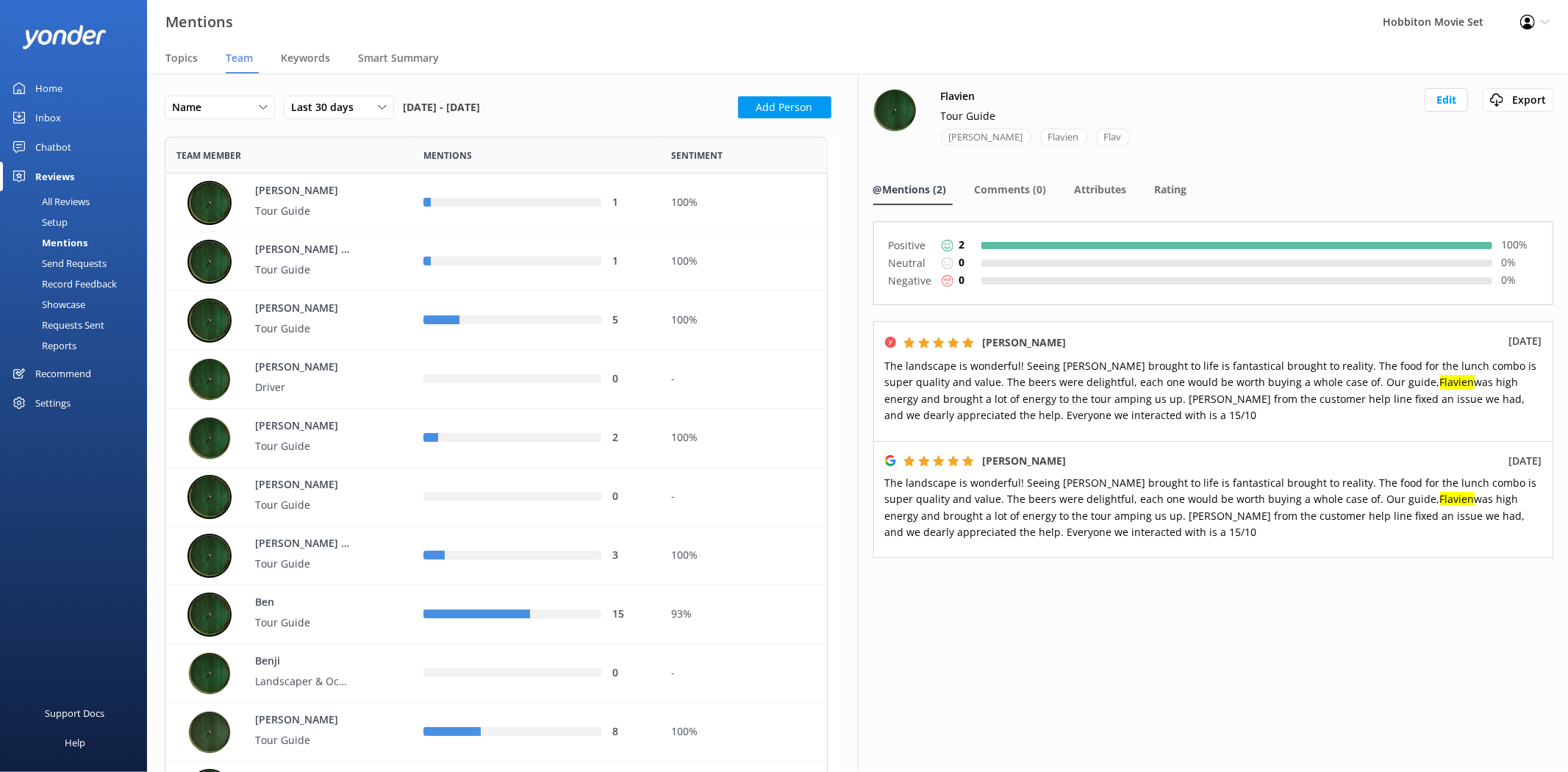
click at [758, 97] on button "Add Person" at bounding box center [785, 107] width 94 height 22
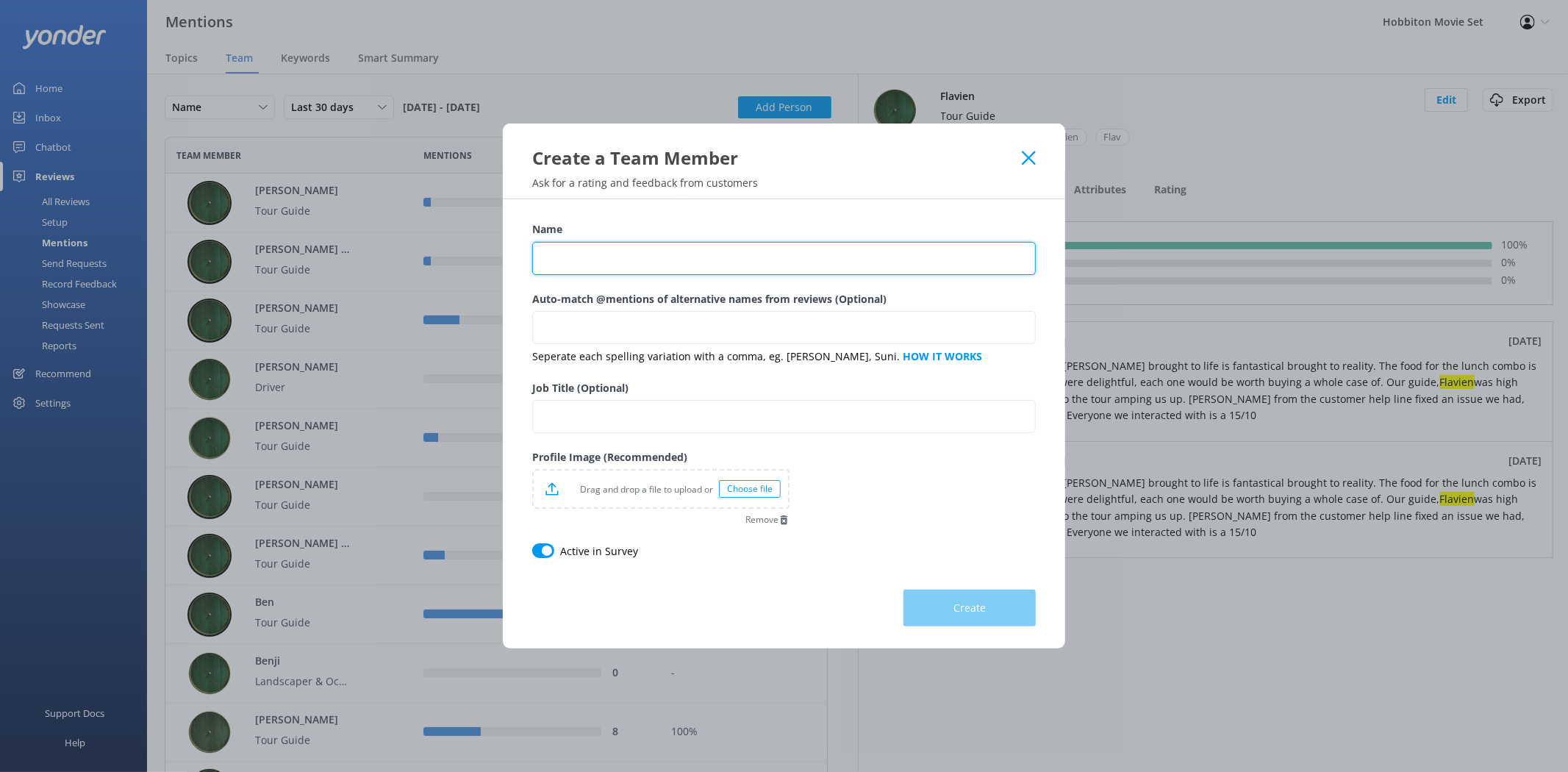
click at [632, 261] on input "Name" at bounding box center [784, 258] width 503 height 33
type input "[PERSON_NAME]"
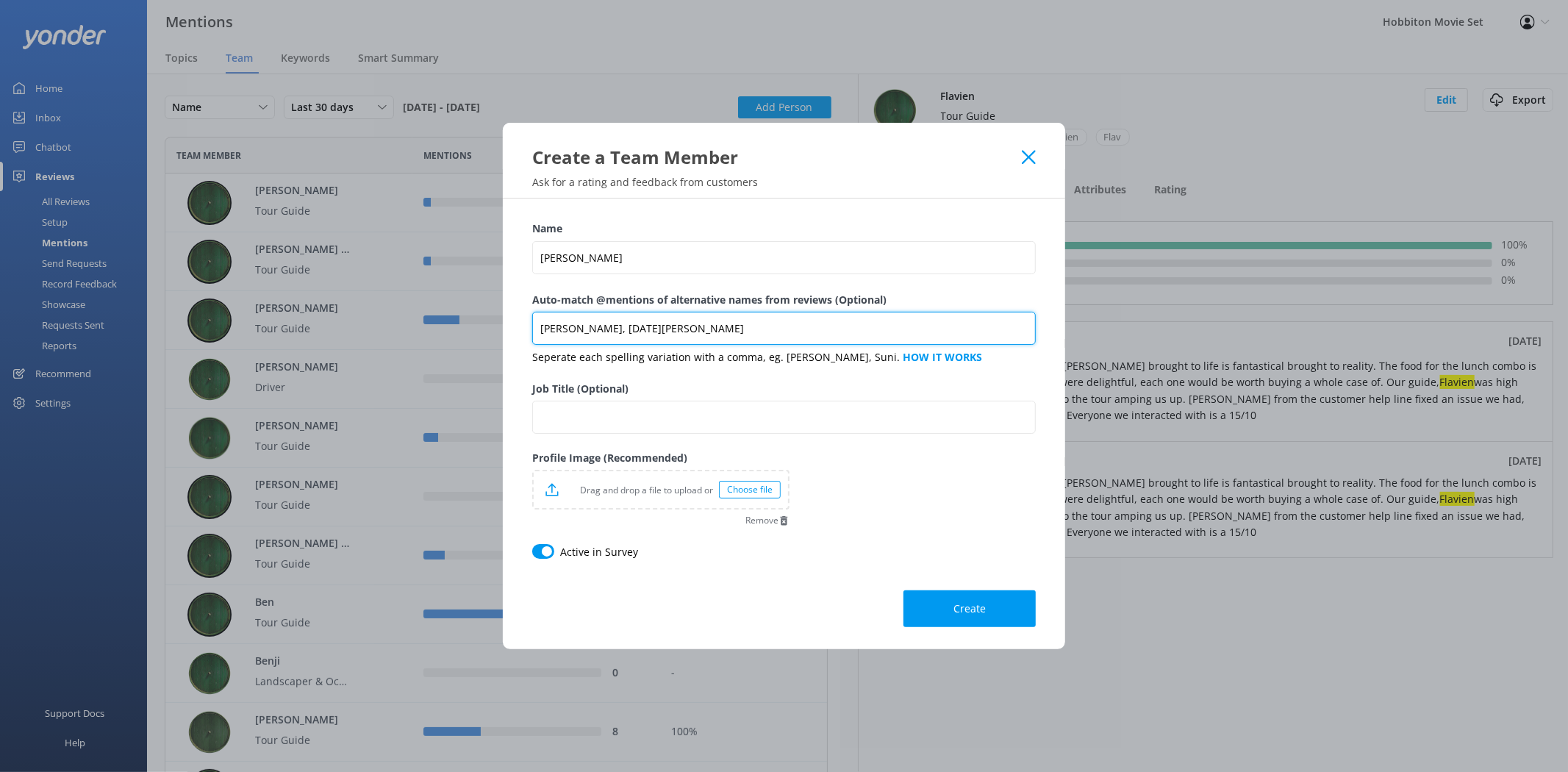
type input "[PERSON_NAME], [DATE][PERSON_NAME]"
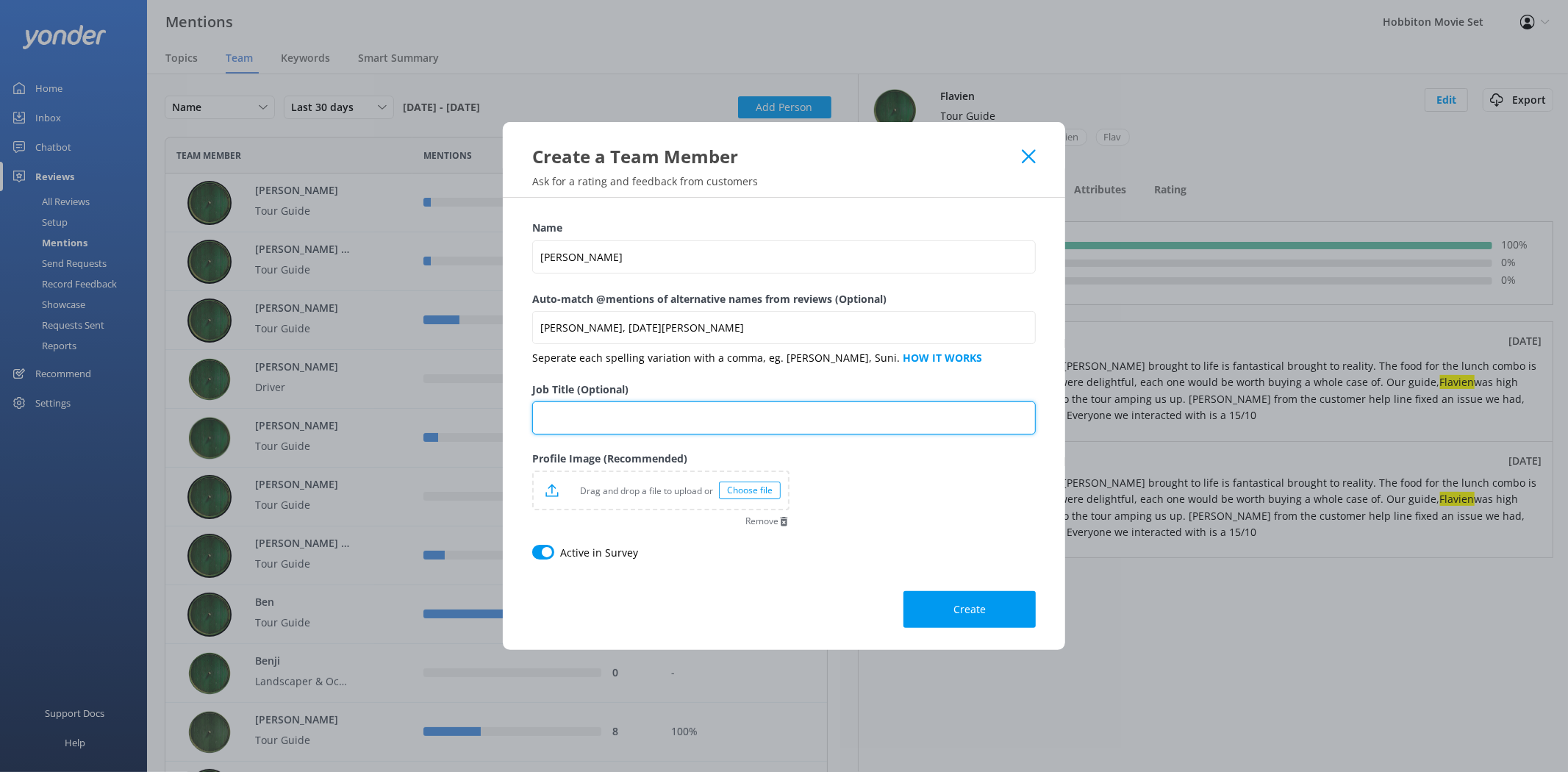
click at [789, 407] on input "Job Title (Optional)" at bounding box center [784, 417] width 503 height 33
type input "Tour Guide"
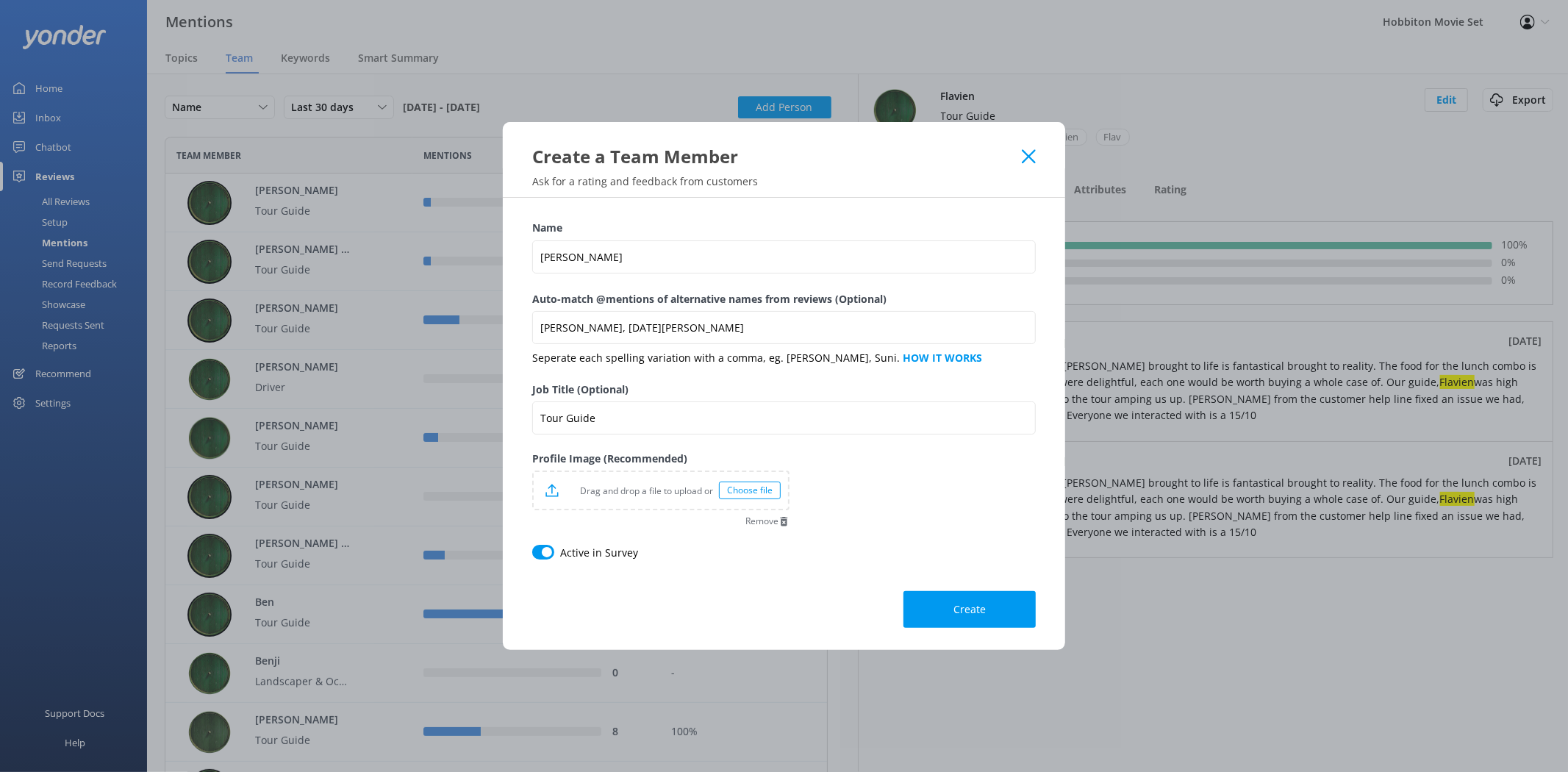
click at [729, 487] on div "Choose file" at bounding box center [750, 490] width 62 height 18
click at [998, 613] on button "Create" at bounding box center [970, 610] width 133 height 37
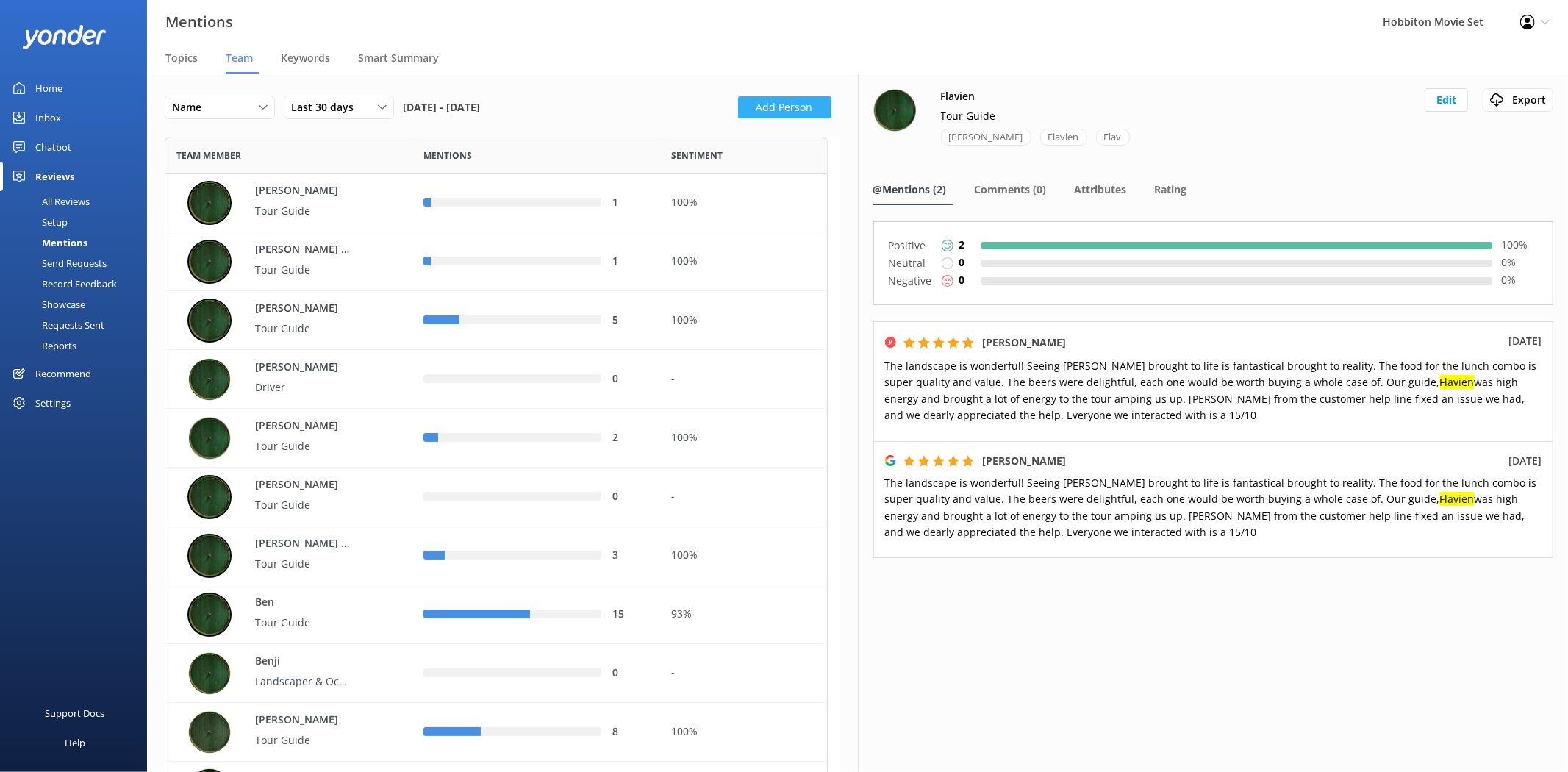
click at [798, 106] on button "Add Person" at bounding box center [785, 107] width 94 height 22
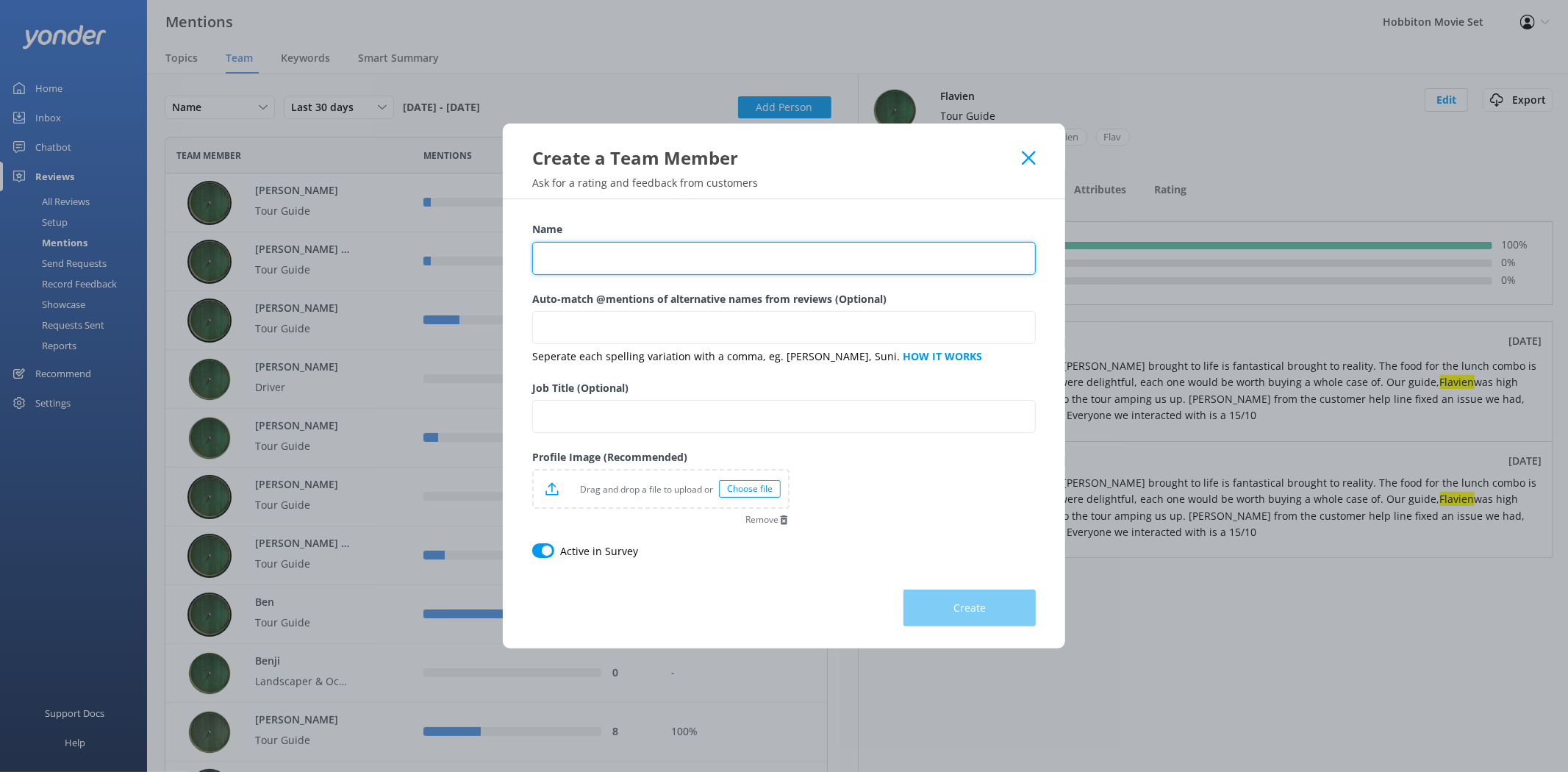
click at [702, 264] on input "Name" at bounding box center [784, 258] width 503 height 33
type input "Oriwa"
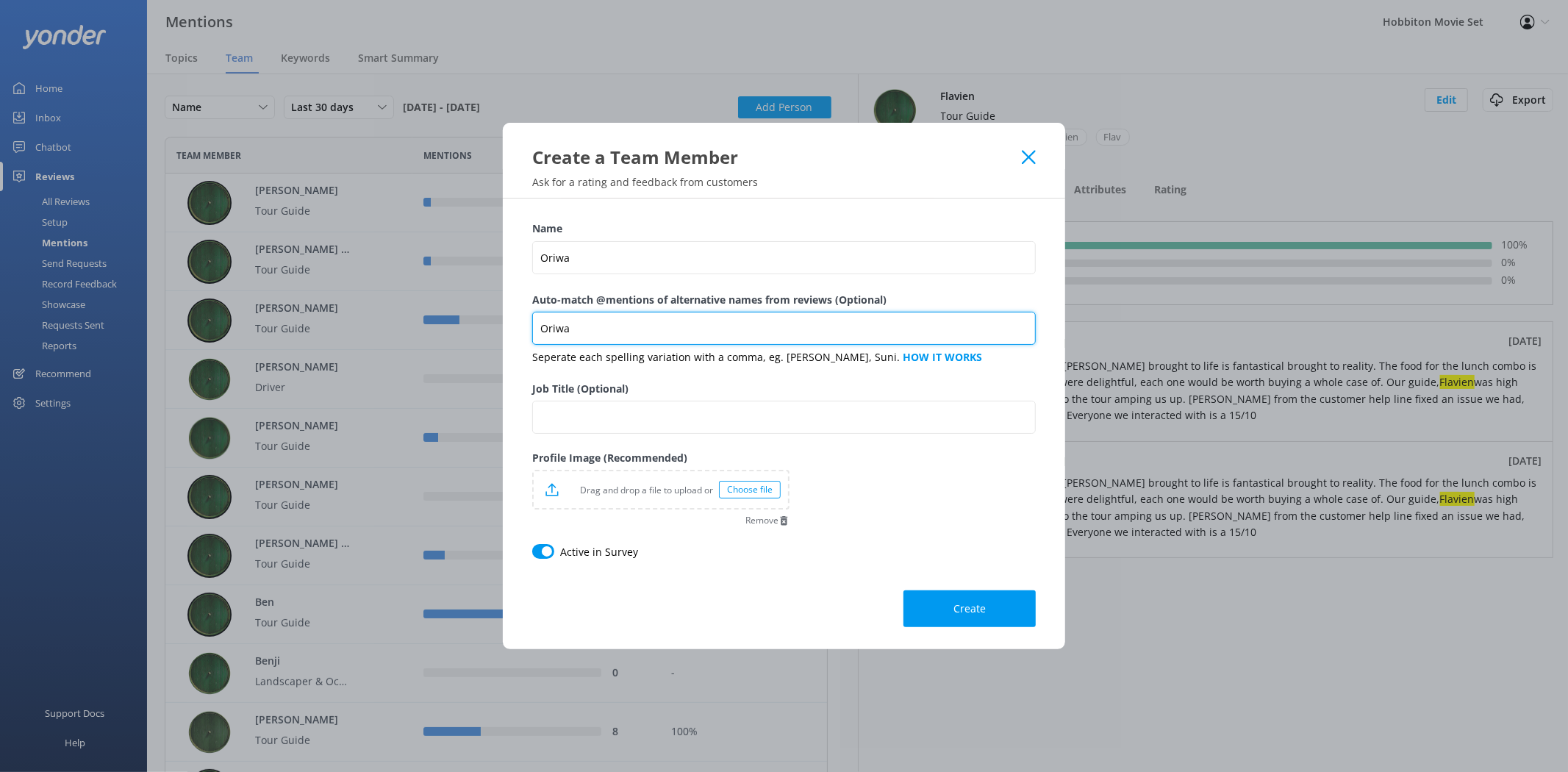
type input "Oriwa"
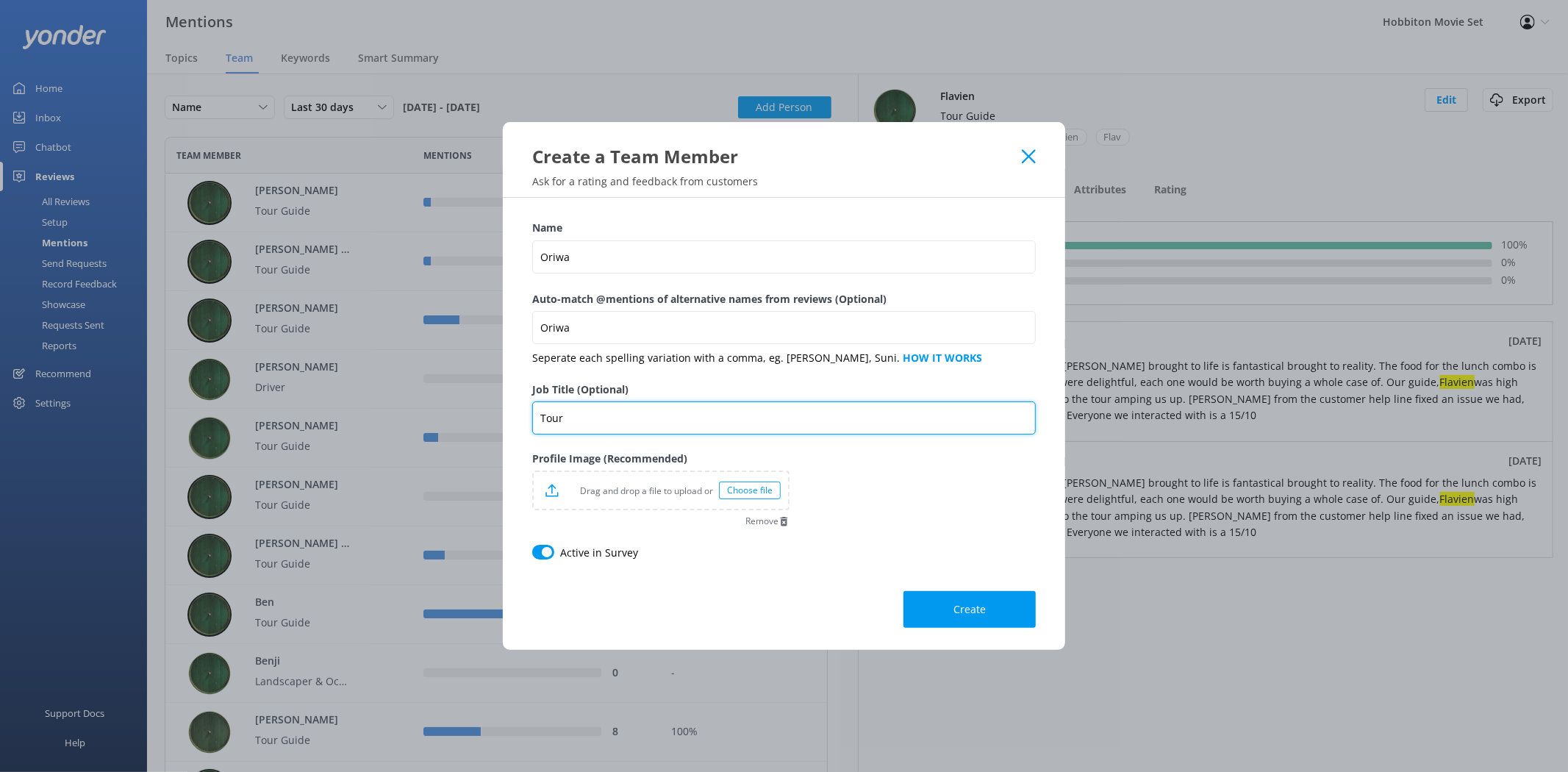
type input "Tour Guide"
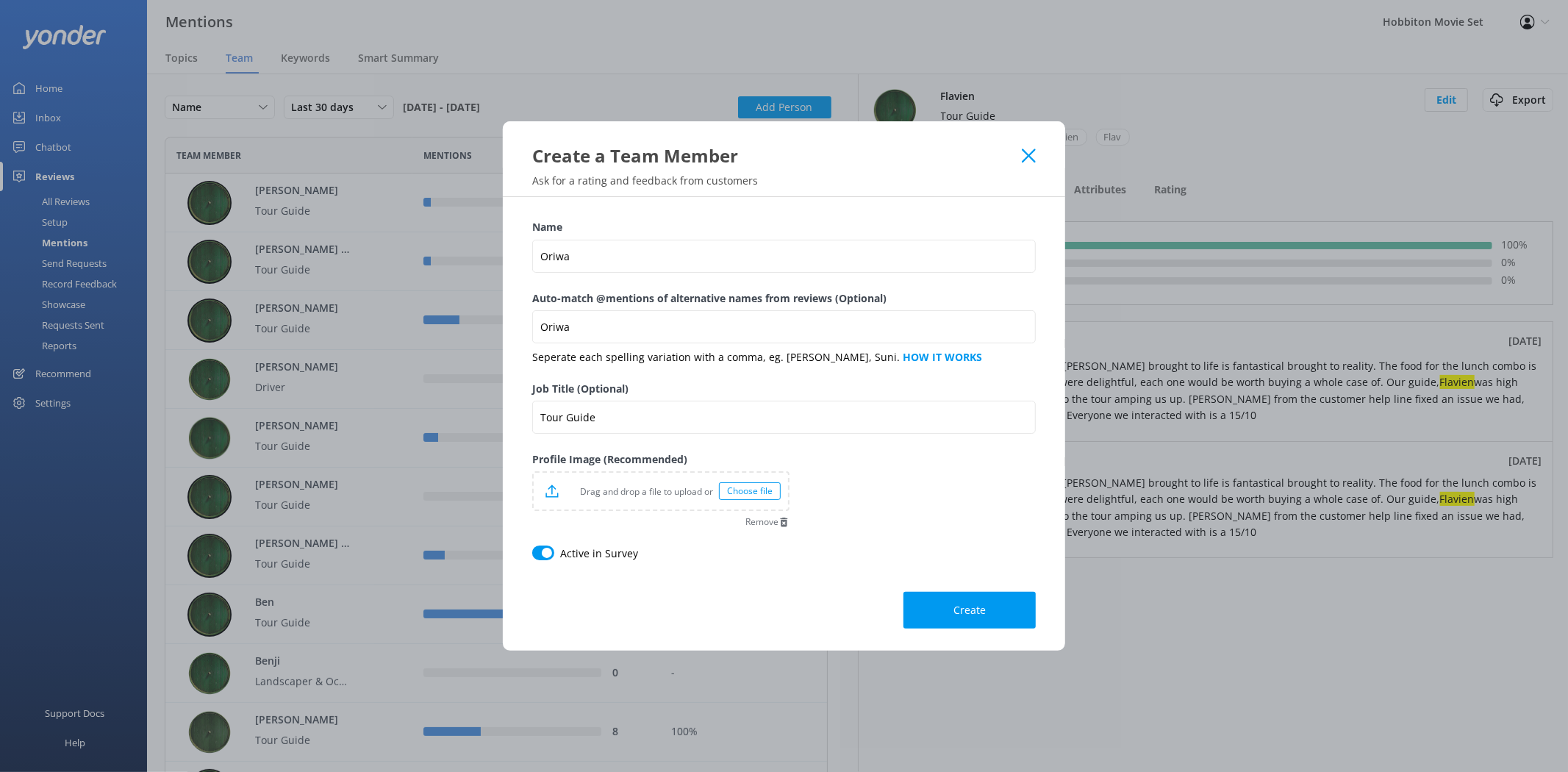
click at [753, 495] on div "Choose file" at bounding box center [750, 491] width 62 height 18
click at [669, 329] on input "Oriwa" at bounding box center [784, 326] width 503 height 33
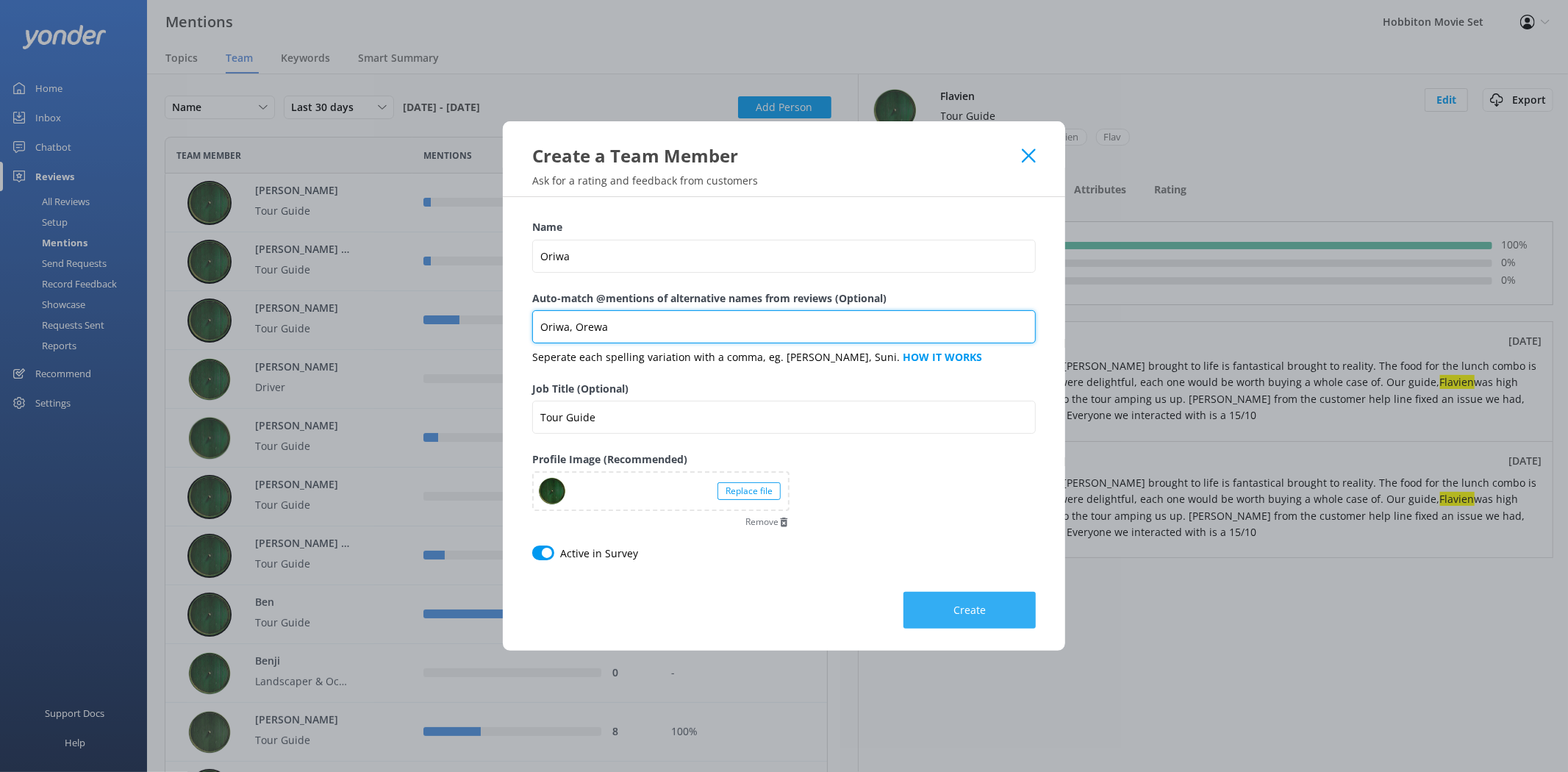
type input "Oriwa, Orewa"
click at [945, 618] on button "Create" at bounding box center [970, 610] width 133 height 37
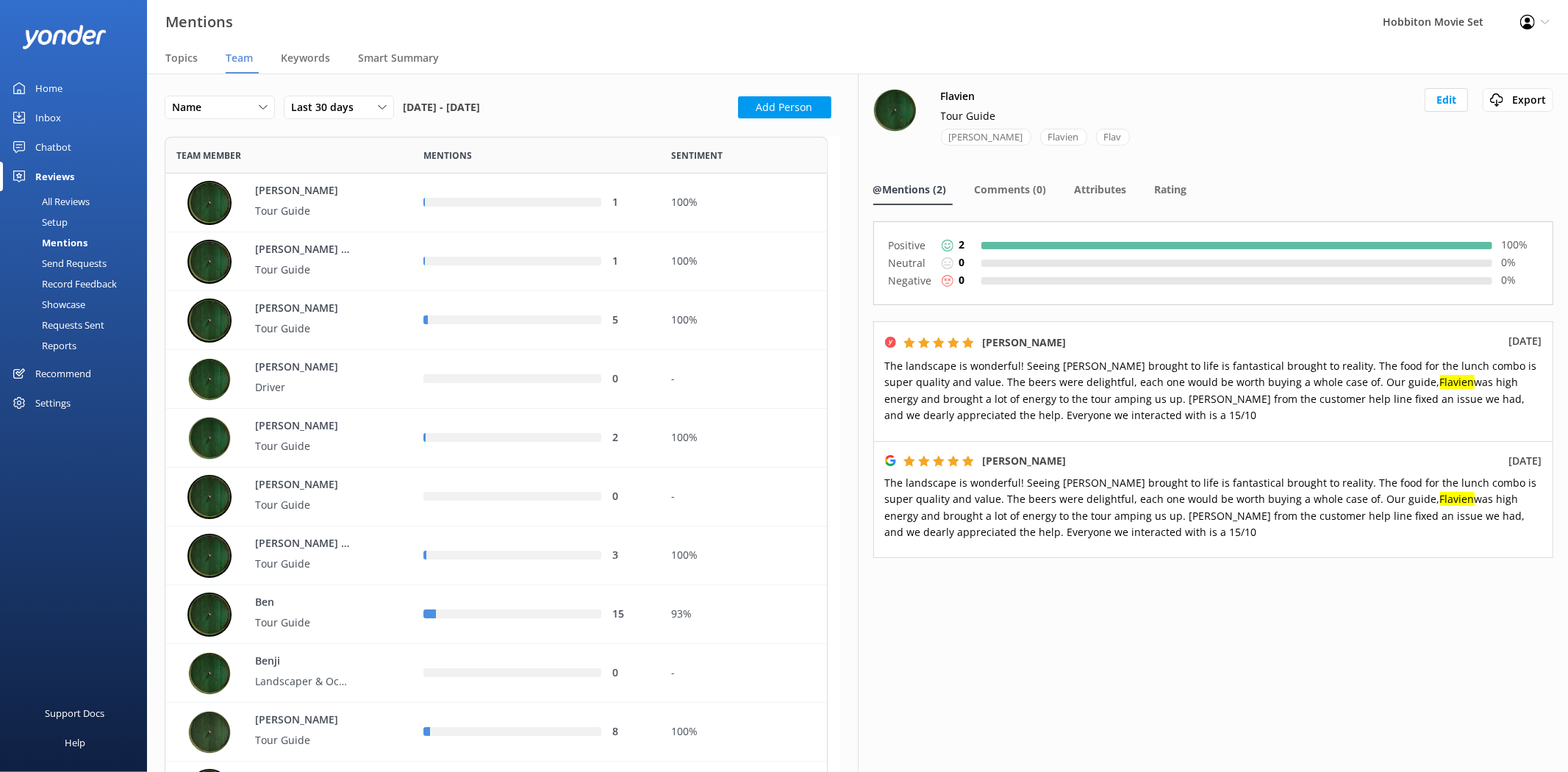
scroll to position [5792, 650]
click at [785, 113] on button "Add Person" at bounding box center [785, 107] width 94 height 22
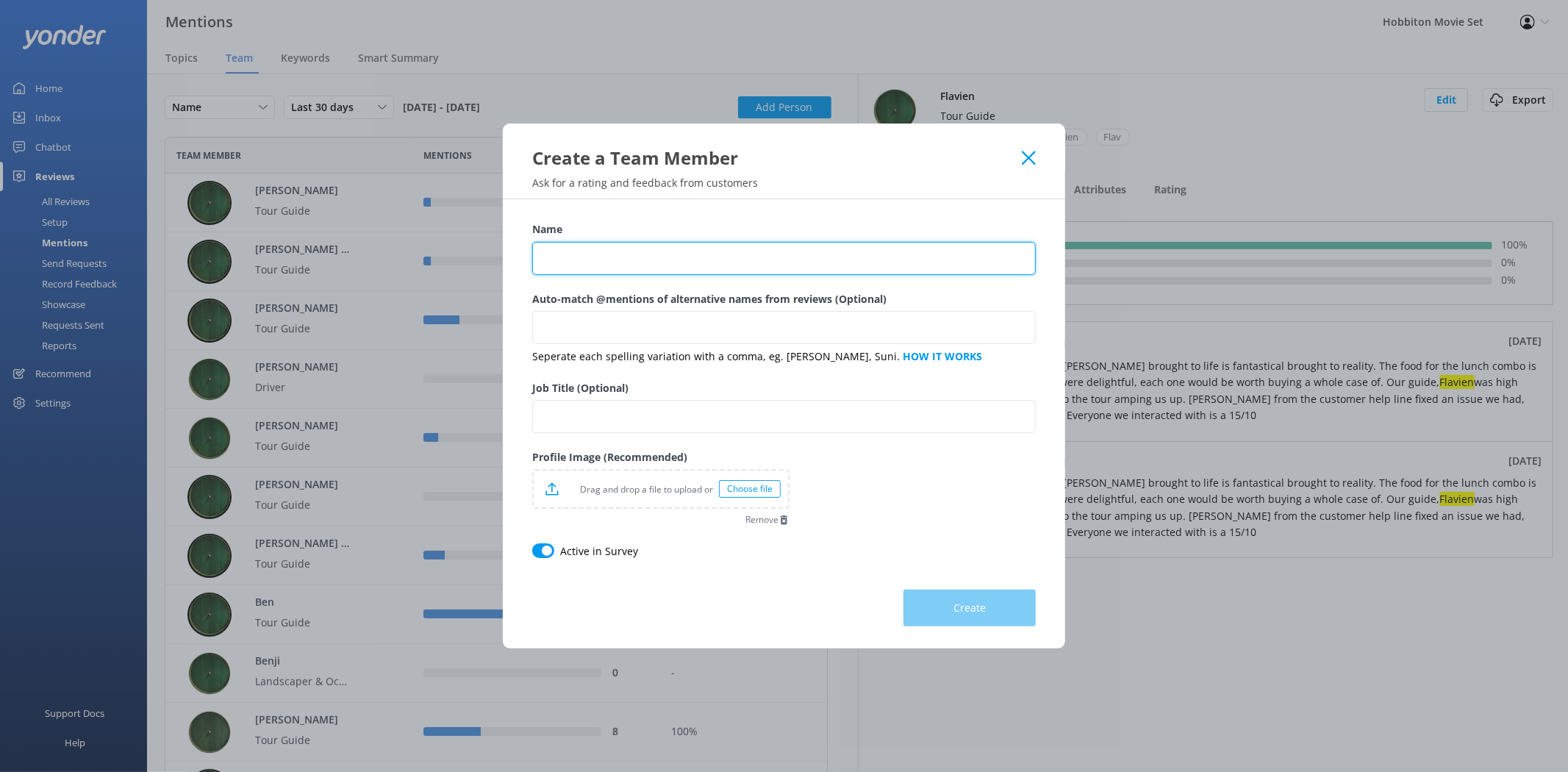
click at [684, 256] on input "Name" at bounding box center [784, 258] width 503 height 33
type input "[PERSON_NAME]"
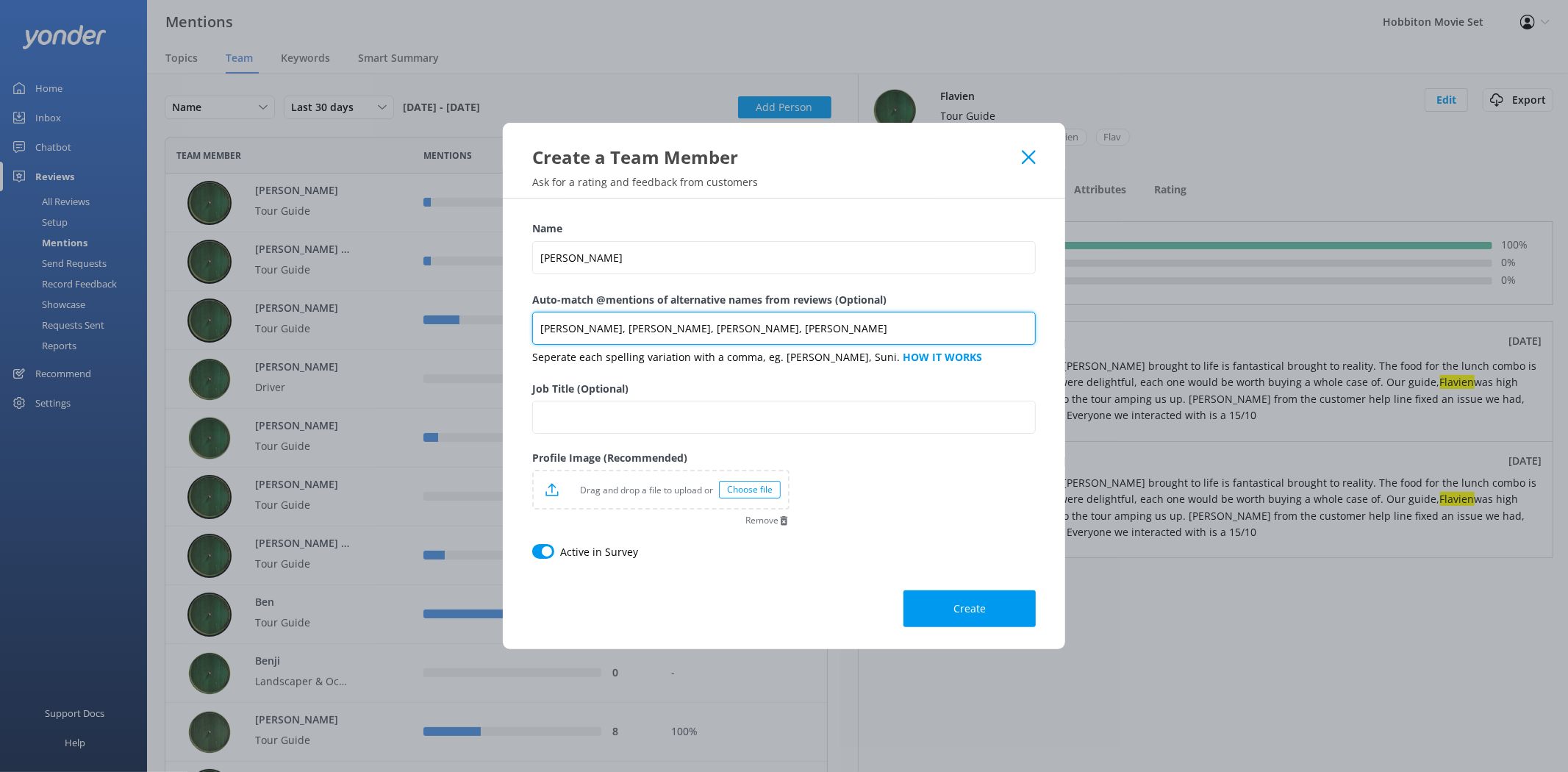
type input "[PERSON_NAME], [PERSON_NAME], [PERSON_NAME], [PERSON_NAME]"
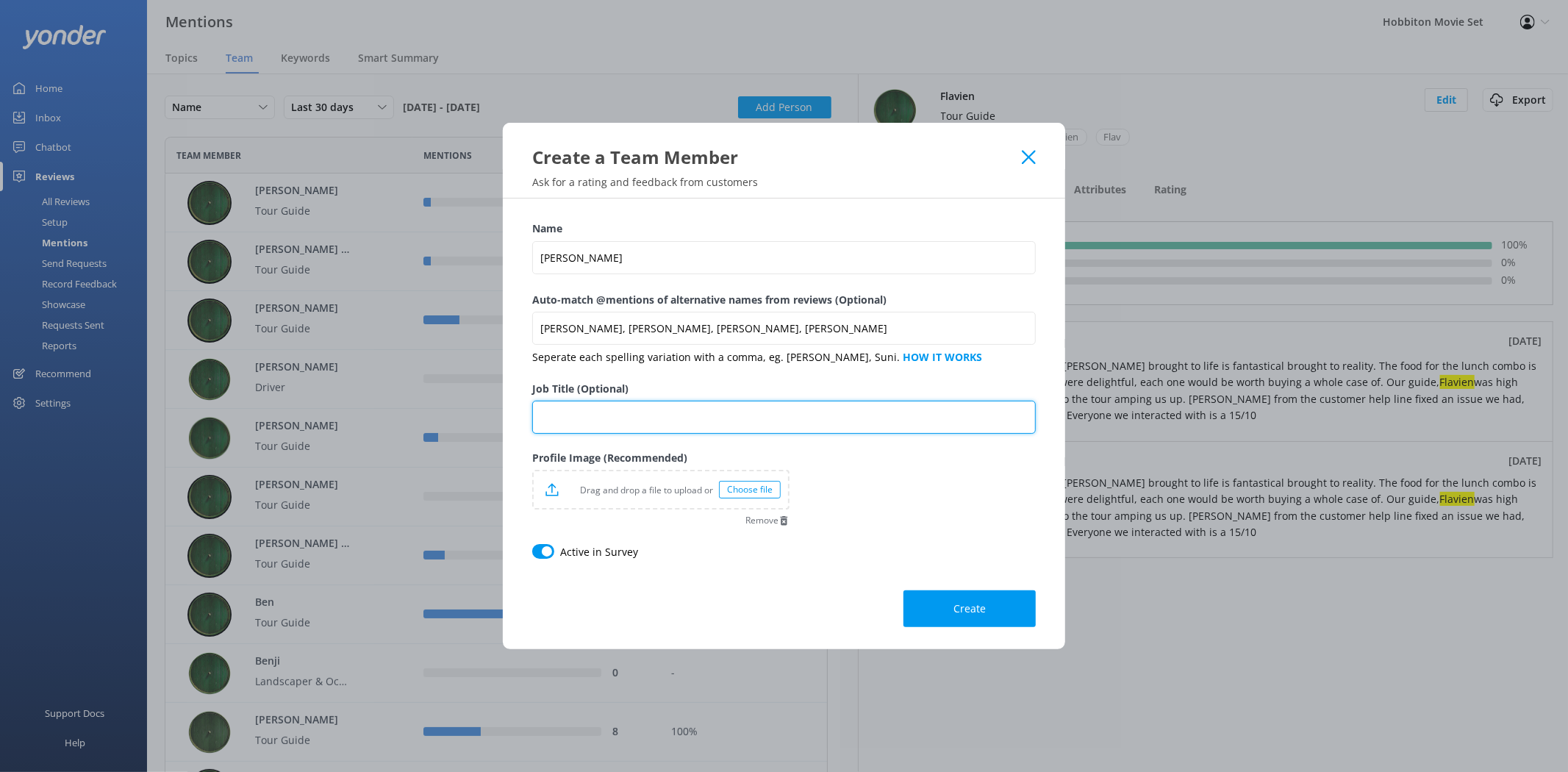
click at [590, 414] on input "Job Title (Optional)" at bounding box center [784, 417] width 503 height 33
type input "Tour Guide"
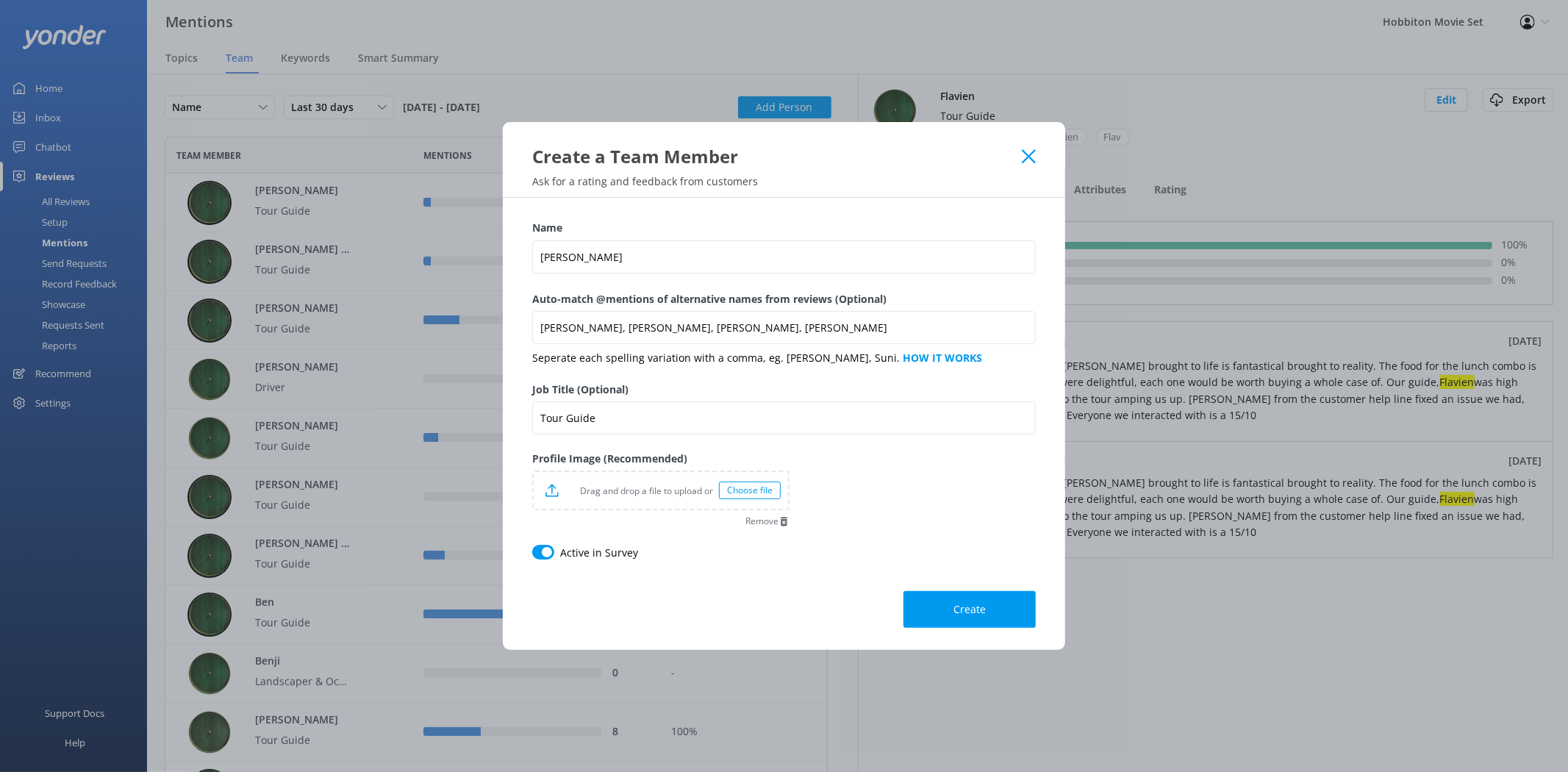
click at [738, 490] on div "Choose file" at bounding box center [750, 490] width 62 height 18
click at [949, 606] on button "Create" at bounding box center [970, 610] width 133 height 37
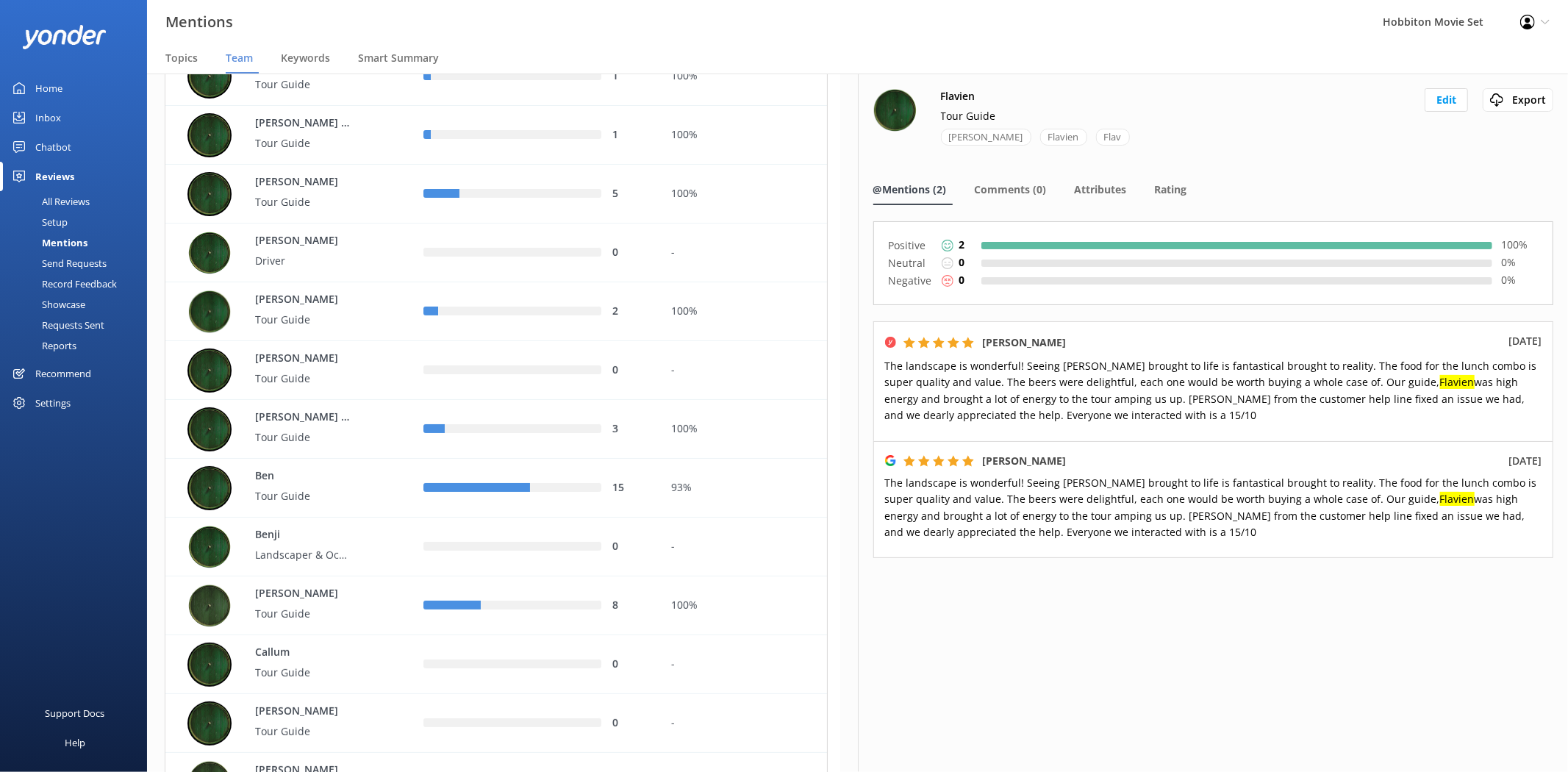
scroll to position [0, 0]
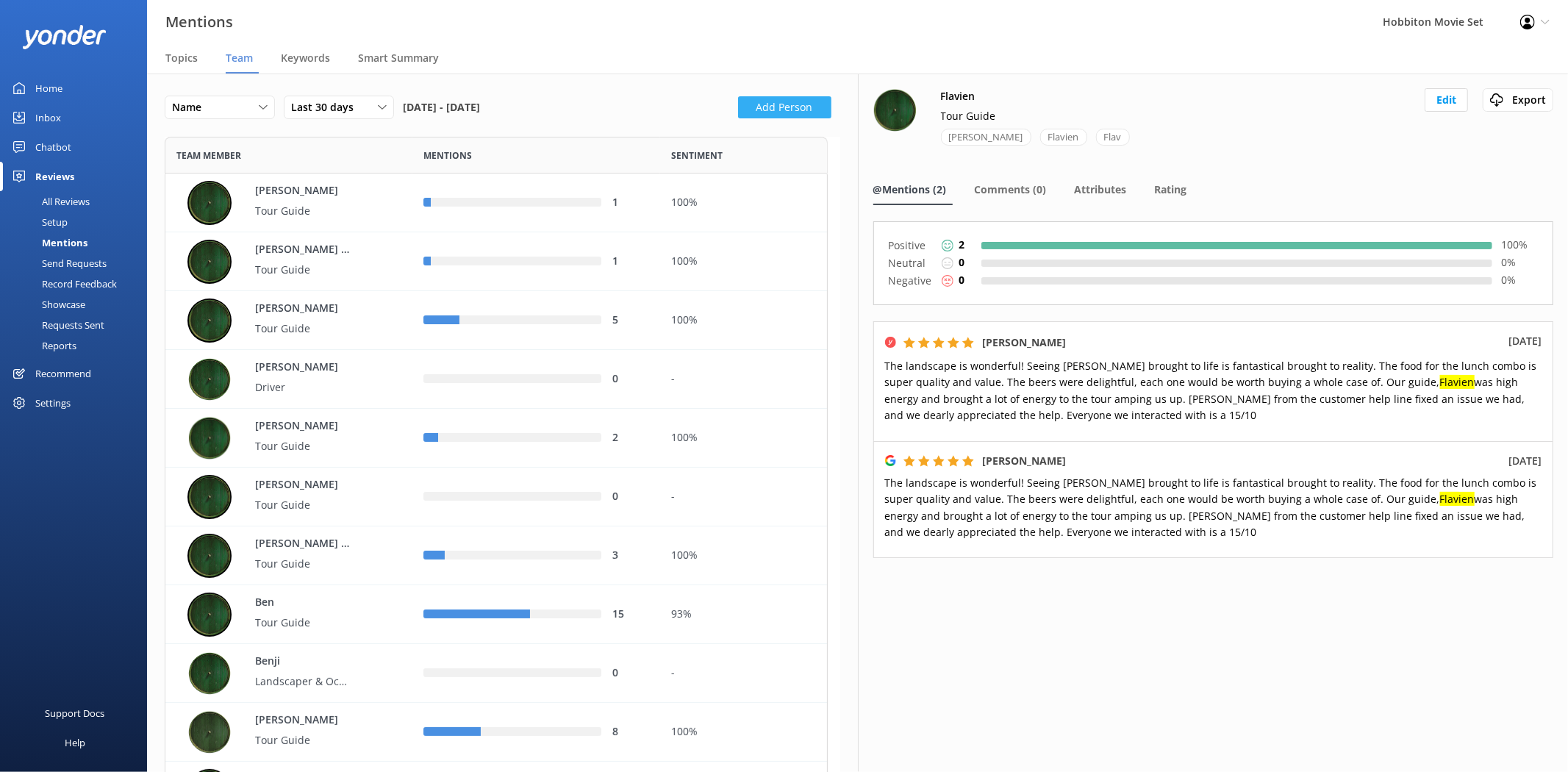
click at [783, 107] on button "Add Person" at bounding box center [785, 107] width 94 height 22
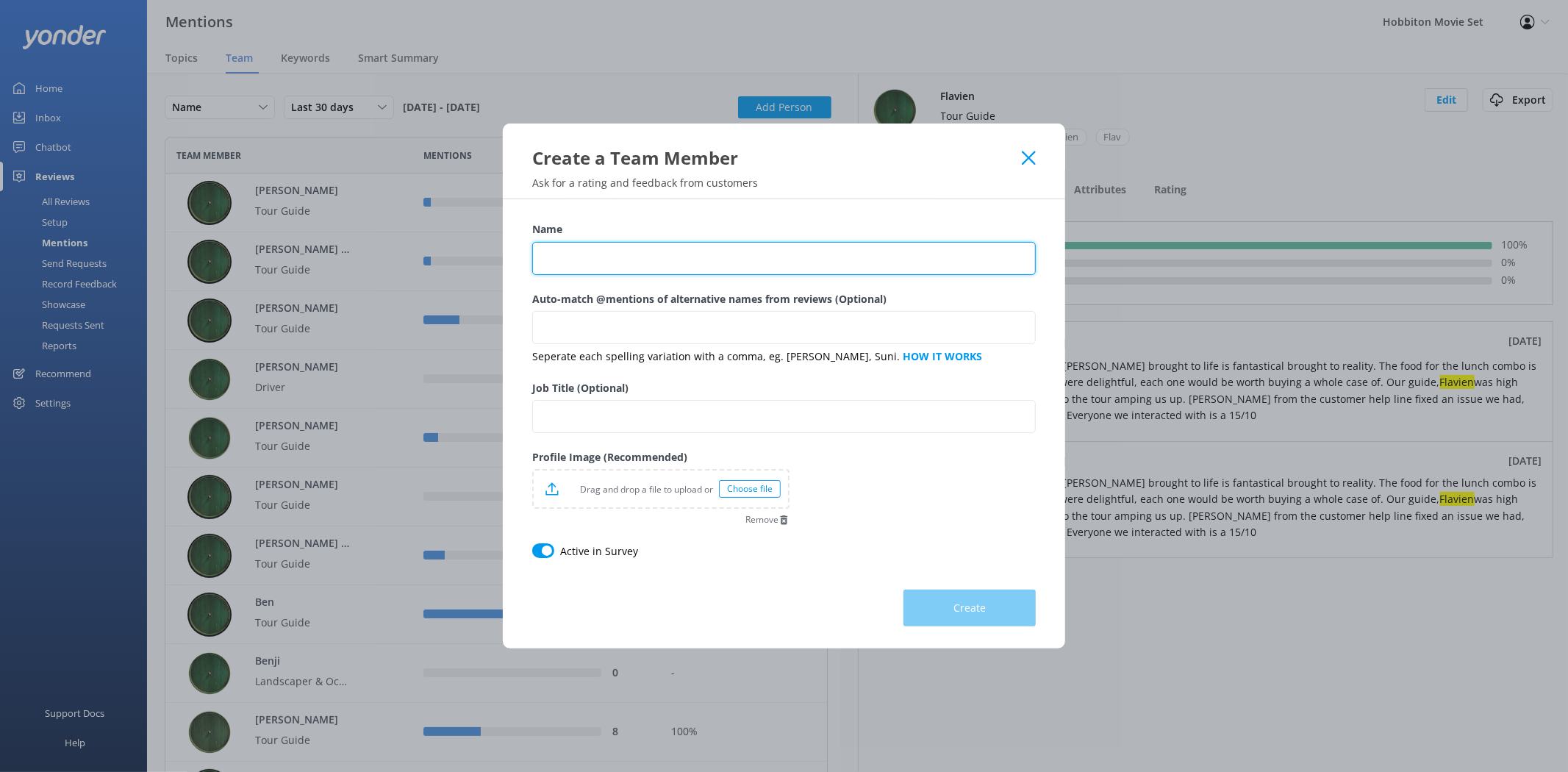
click at [706, 251] on input "Name" at bounding box center [784, 258] width 503 height 33
type input "[PERSON_NAME]"
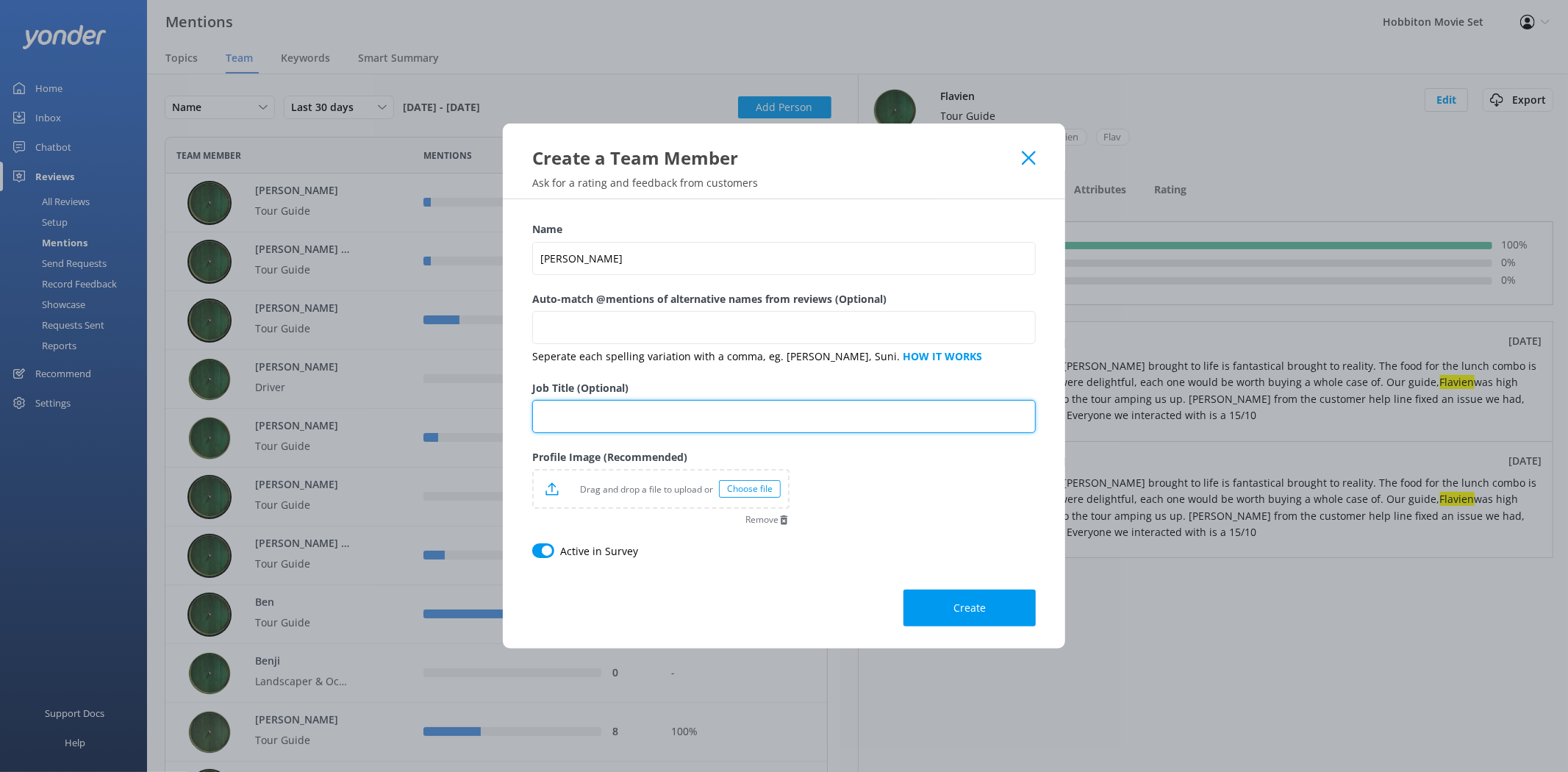
click at [675, 416] on input "Job Title (Optional)" at bounding box center [784, 416] width 503 height 33
type input "Tour Guide"
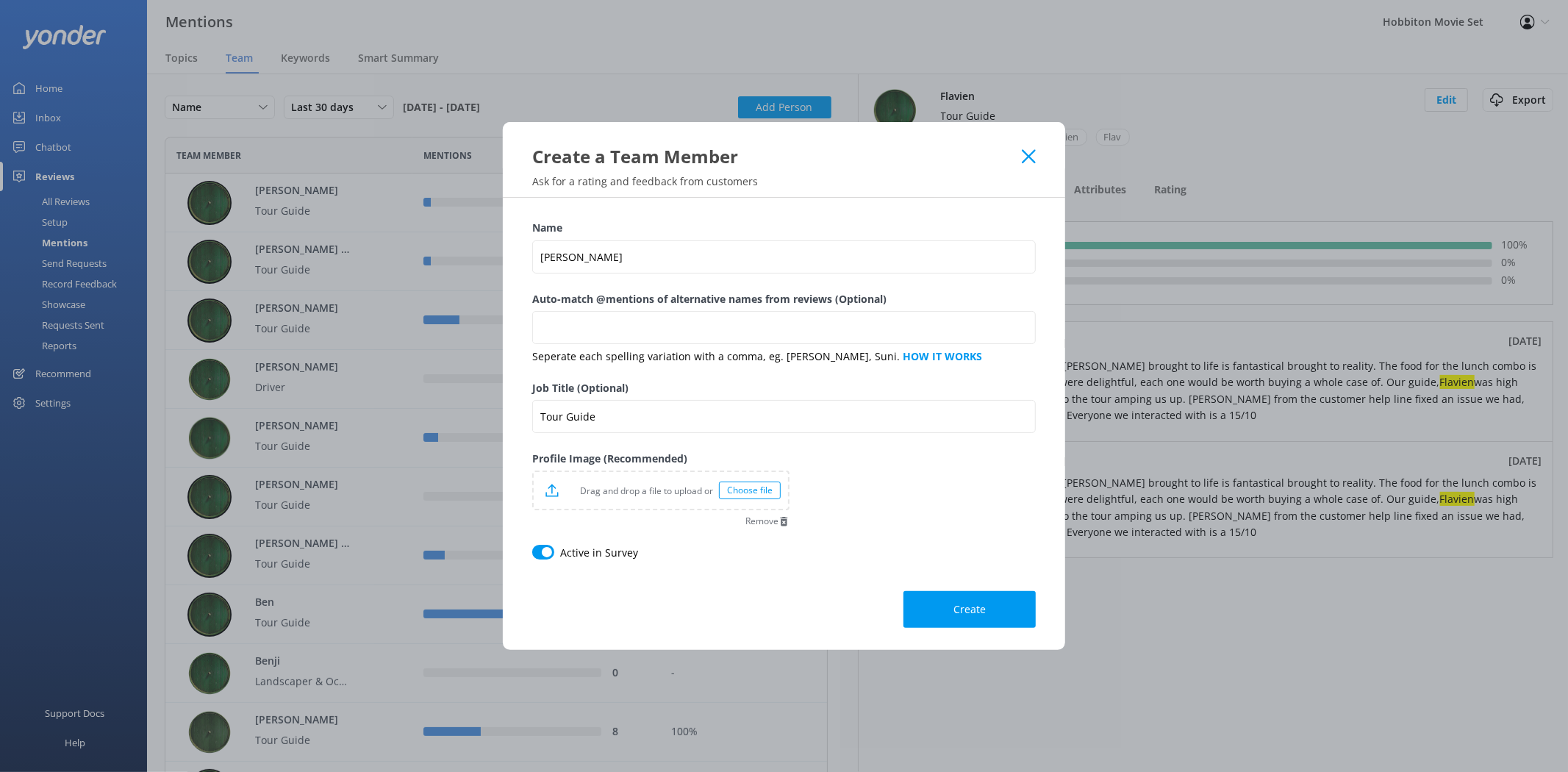
click at [751, 489] on div "Choose file" at bounding box center [750, 490] width 62 height 18
click at [971, 603] on span "Create" at bounding box center [970, 610] width 32 height 15
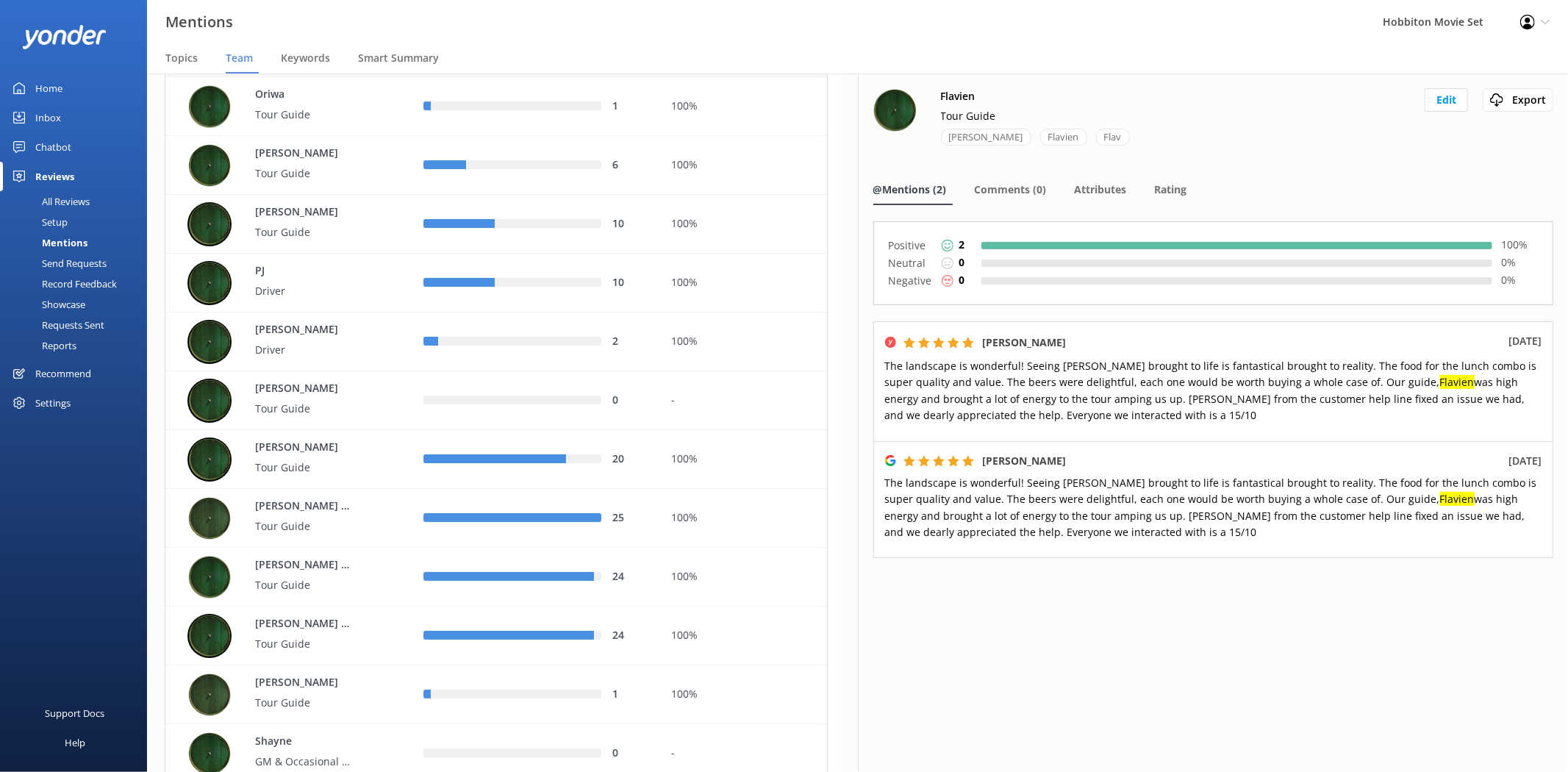
scroll to position [4759, 0]
